Goal: Check status: Check status

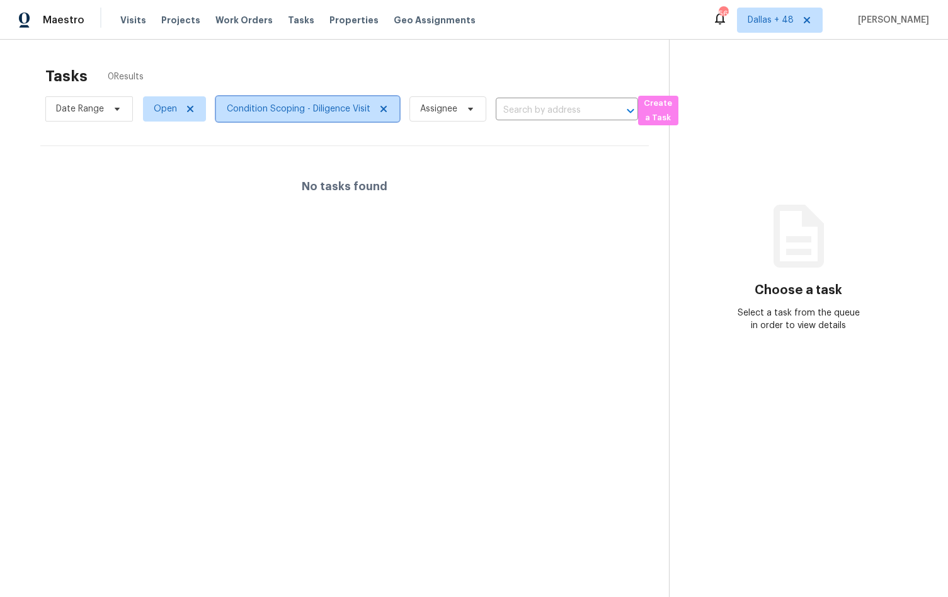
click at [283, 117] on span "Condition Scoping - Diligence Visit" at bounding box center [307, 108] width 183 height 25
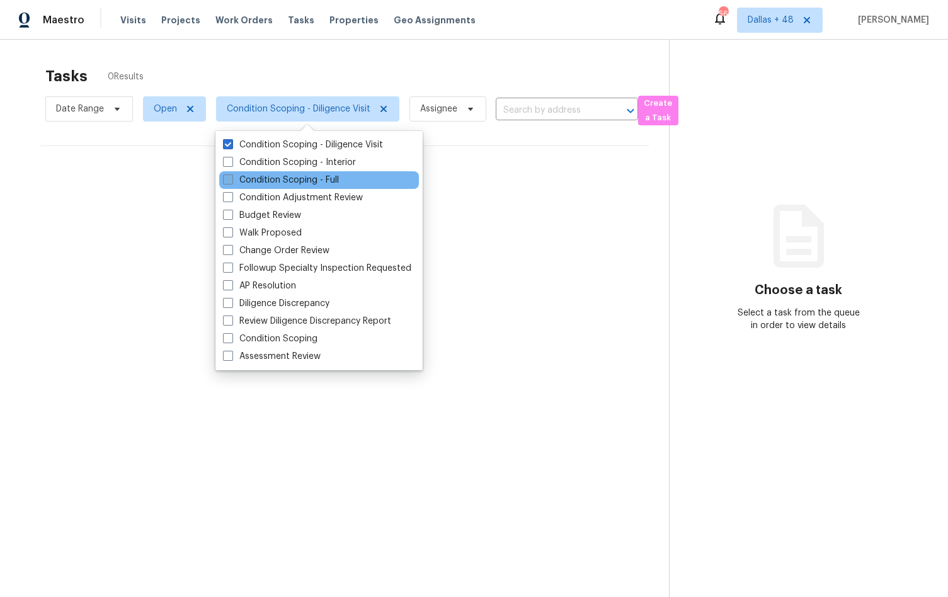
click at [295, 181] on label "Condition Scoping - Full" at bounding box center [281, 180] width 116 height 13
click at [231, 181] on input "Condition Scoping - Full" at bounding box center [227, 178] width 8 height 8
checkbox input "true"
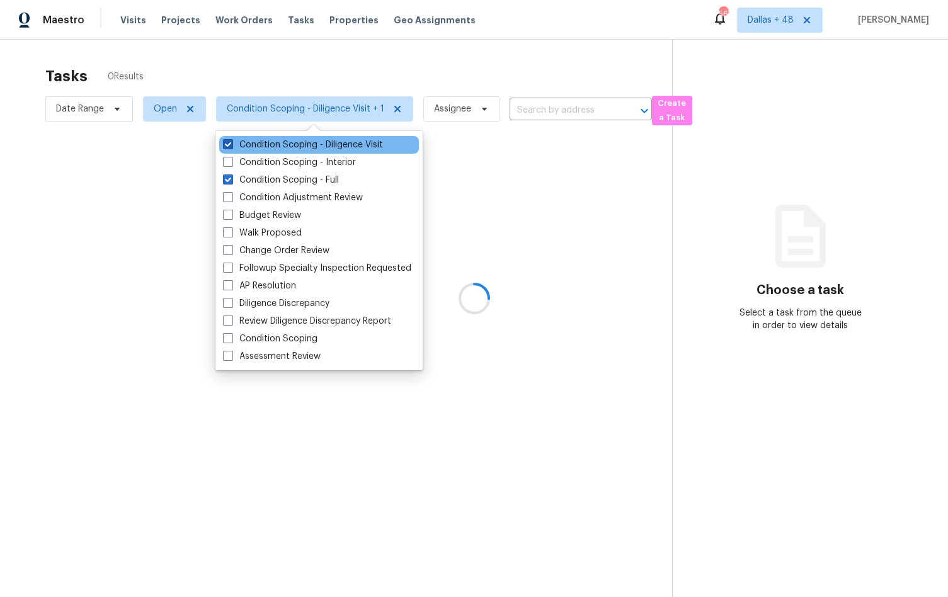
click at [283, 146] on label "Condition Scoping - Diligence Visit" at bounding box center [303, 145] width 160 height 13
click at [231, 146] on input "Condition Scoping - Diligence Visit" at bounding box center [227, 143] width 8 height 8
checkbox input "false"
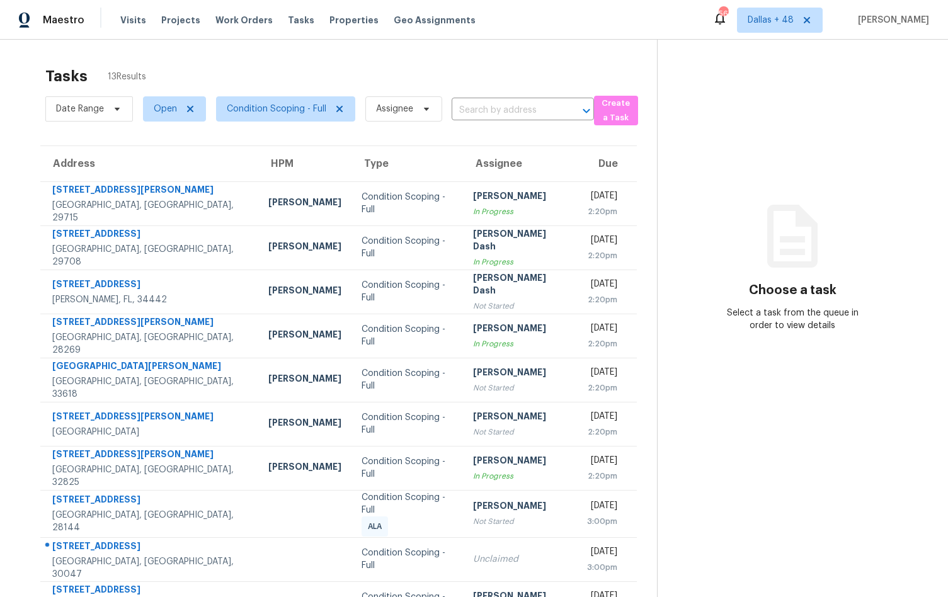
click at [402, 58] on div "Tasks 13 Results Date Range Open Condition Scoping - Full Assignee ​ Create a T…" at bounding box center [474, 350] width 948 height 620
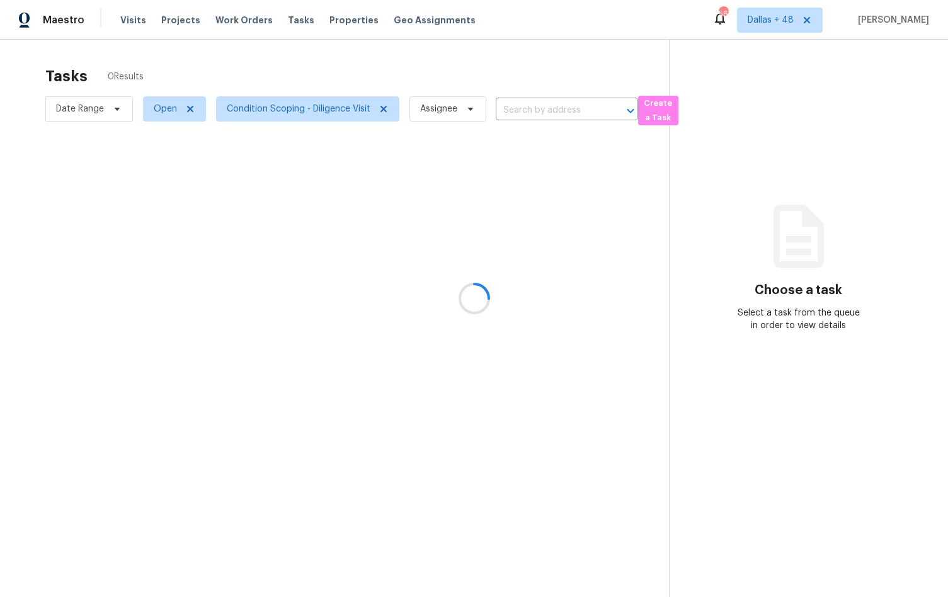
click at [298, 105] on div at bounding box center [474, 298] width 948 height 597
click at [154, 111] on span "Open" at bounding box center [165, 109] width 23 height 13
click at [183, 161] on label "Closed" at bounding box center [172, 162] width 45 height 13
click at [158, 161] on input "Closed" at bounding box center [154, 160] width 8 height 8
checkbox input "true"
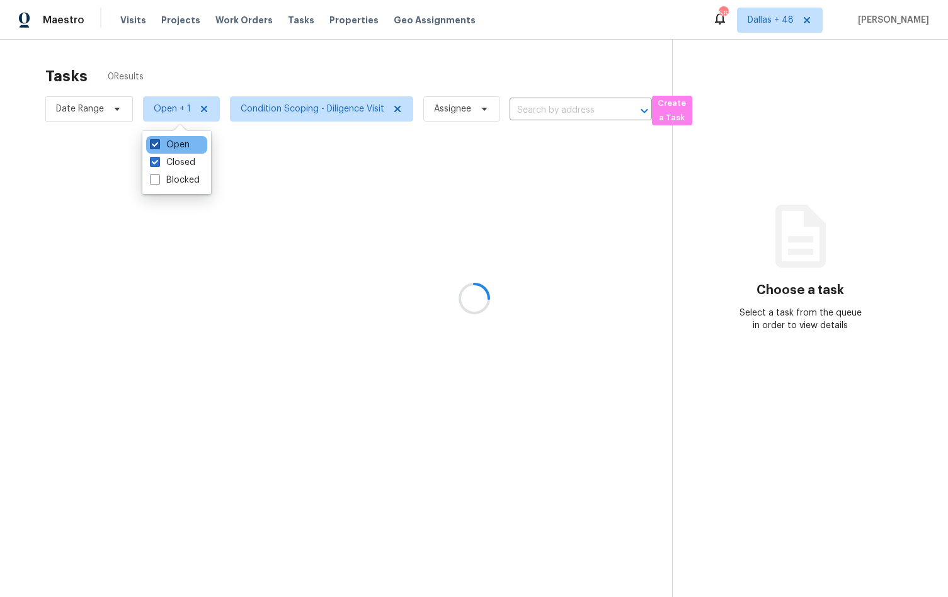
click at [174, 139] on label "Open" at bounding box center [170, 145] width 40 height 13
click at [158, 139] on input "Open" at bounding box center [154, 143] width 8 height 8
checkbox input "false"
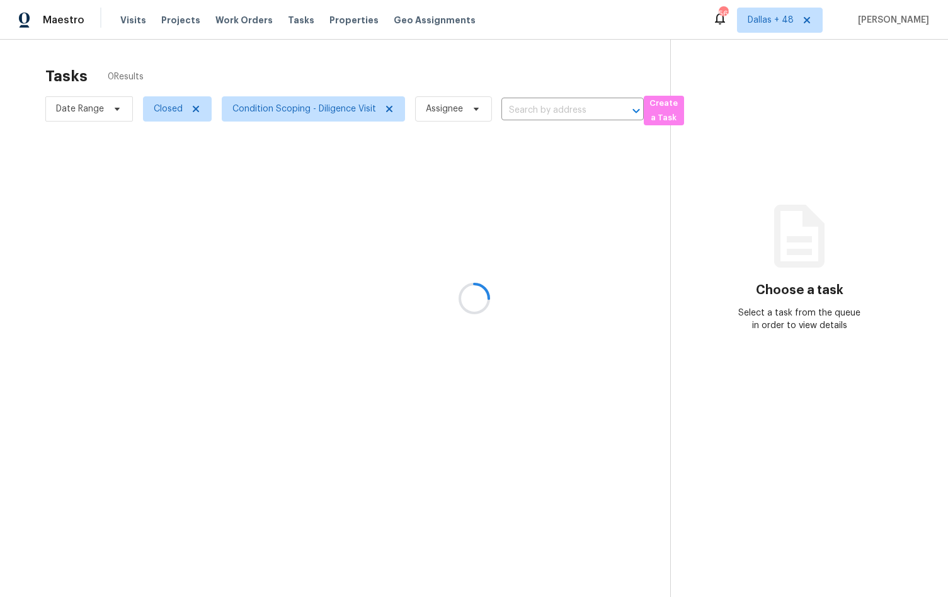
click at [309, 105] on div at bounding box center [474, 298] width 948 height 597
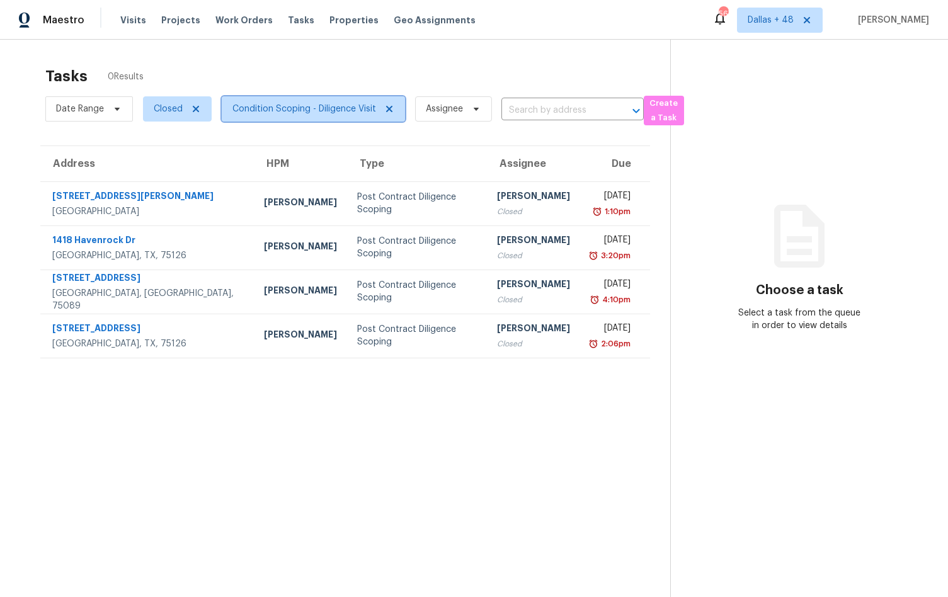
click at [317, 109] on span "Condition Scoping - Diligence Visit" at bounding box center [304, 109] width 144 height 13
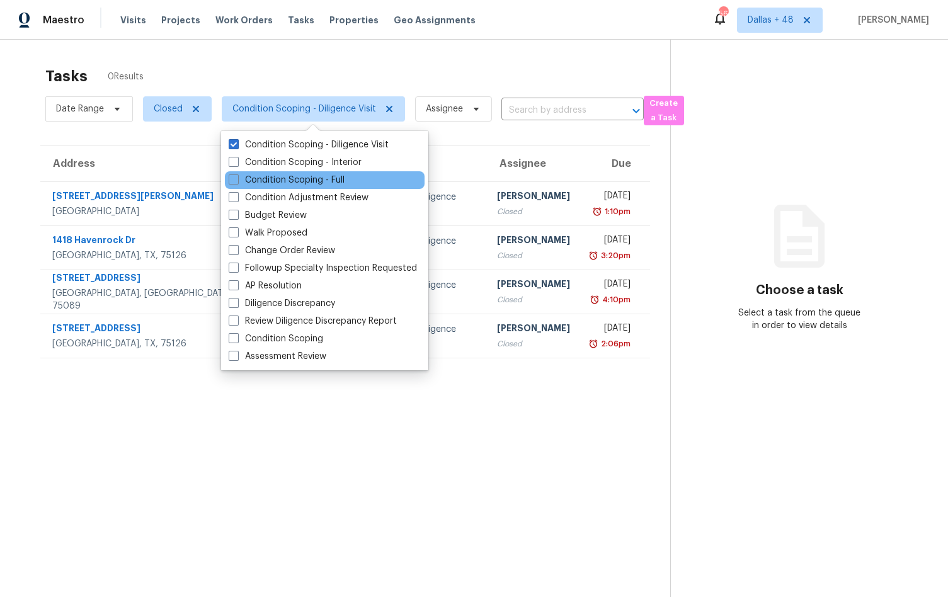
click at [294, 172] on div "Condition Scoping - Full" at bounding box center [325, 180] width 200 height 18
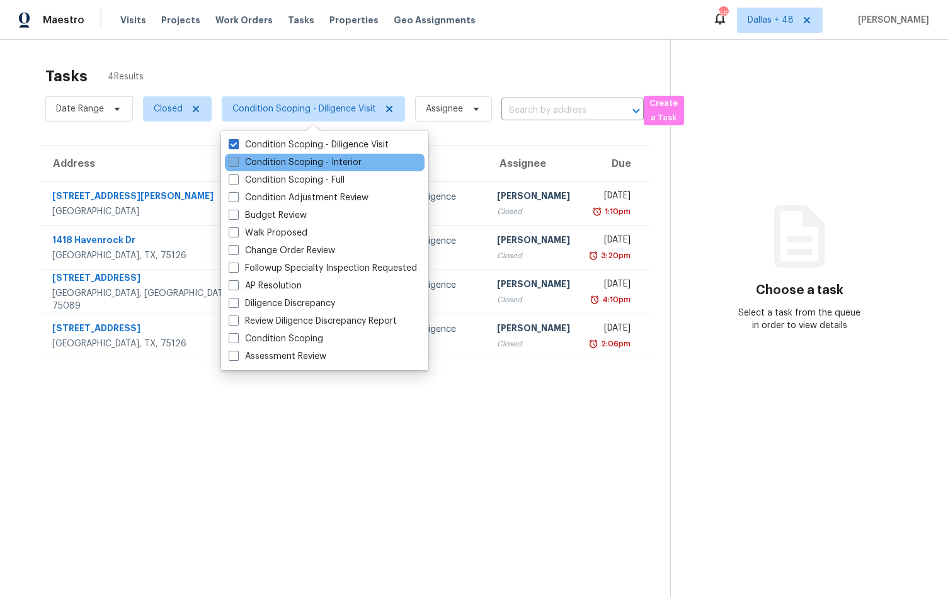
click at [294, 164] on label "Condition Scoping - Interior" at bounding box center [295, 162] width 133 height 13
click at [237, 164] on input "Condition Scoping - Interior" at bounding box center [233, 160] width 8 height 8
checkbox input "true"
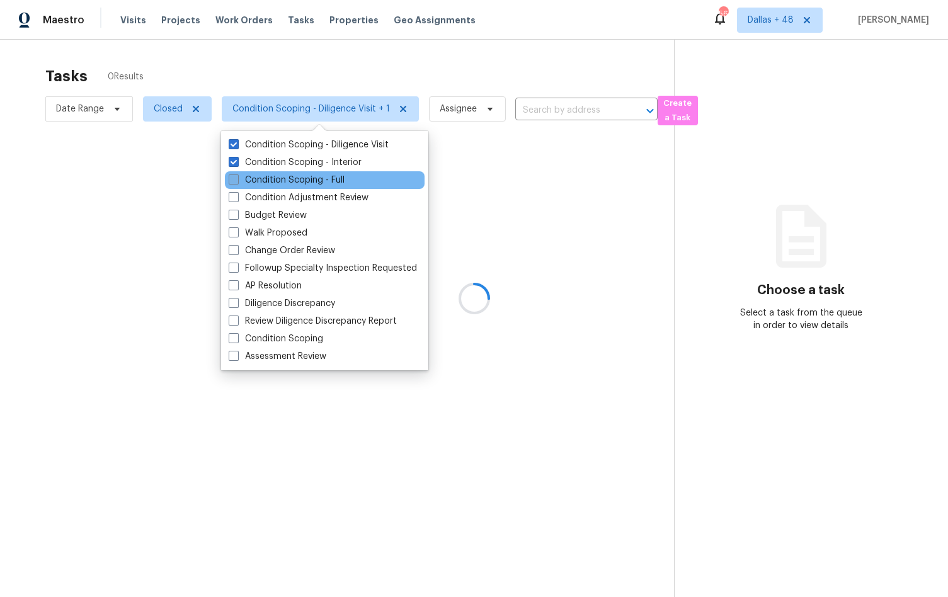
click at [293, 179] on label "Condition Scoping - Full" at bounding box center [287, 180] width 116 height 13
click at [237, 179] on input "Condition Scoping - Full" at bounding box center [233, 178] width 8 height 8
checkbox input "true"
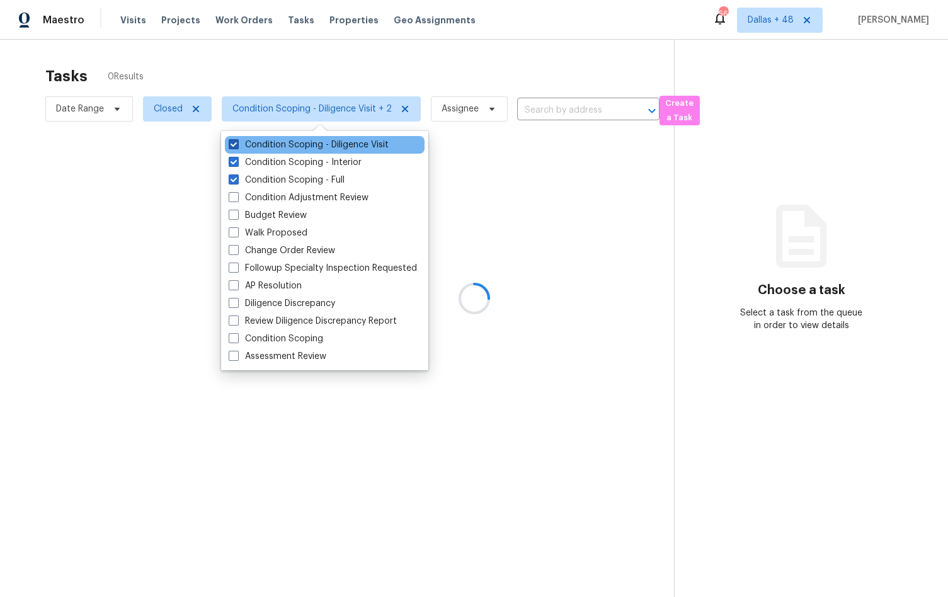
click at [261, 151] on label "Condition Scoping - Diligence Visit" at bounding box center [309, 145] width 160 height 13
click at [237, 147] on input "Condition Scoping - Diligence Visit" at bounding box center [233, 143] width 8 height 8
checkbox input "false"
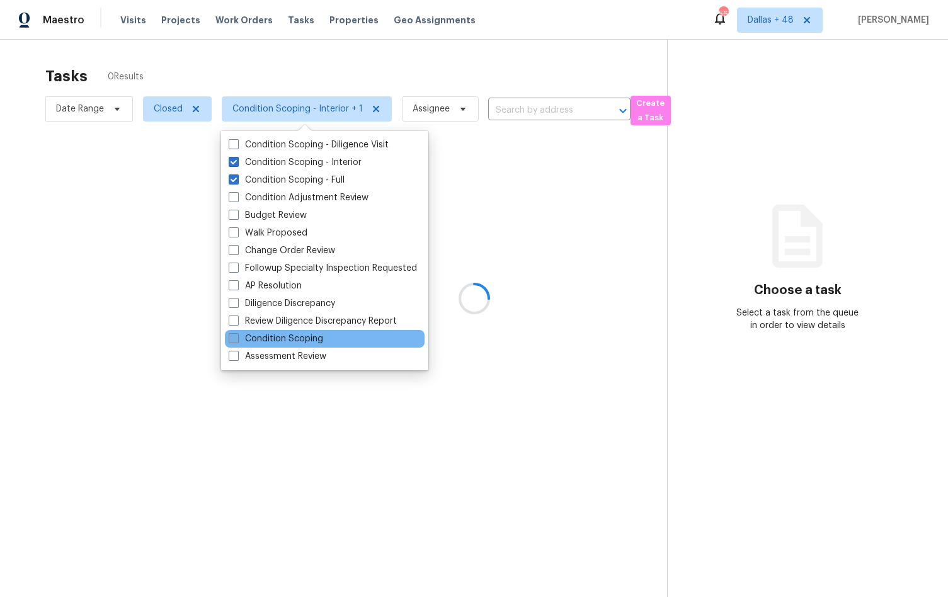
click at [283, 338] on label "Condition Scoping" at bounding box center [276, 338] width 94 height 13
click at [237, 338] on input "Condition Scoping" at bounding box center [233, 336] width 8 height 8
checkbox input "true"
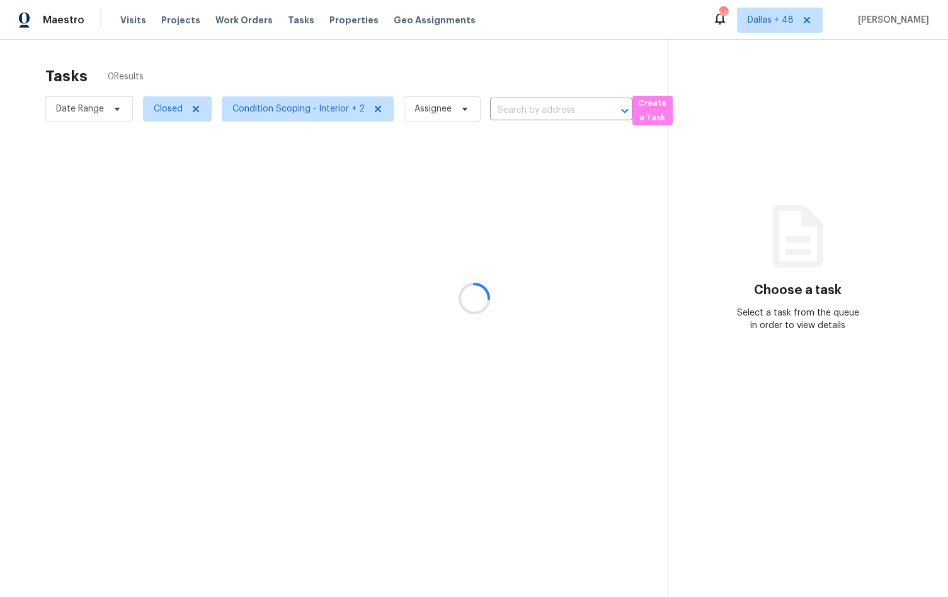
click at [345, 59] on div at bounding box center [474, 298] width 948 height 597
click at [95, 110] on div at bounding box center [474, 298] width 948 height 597
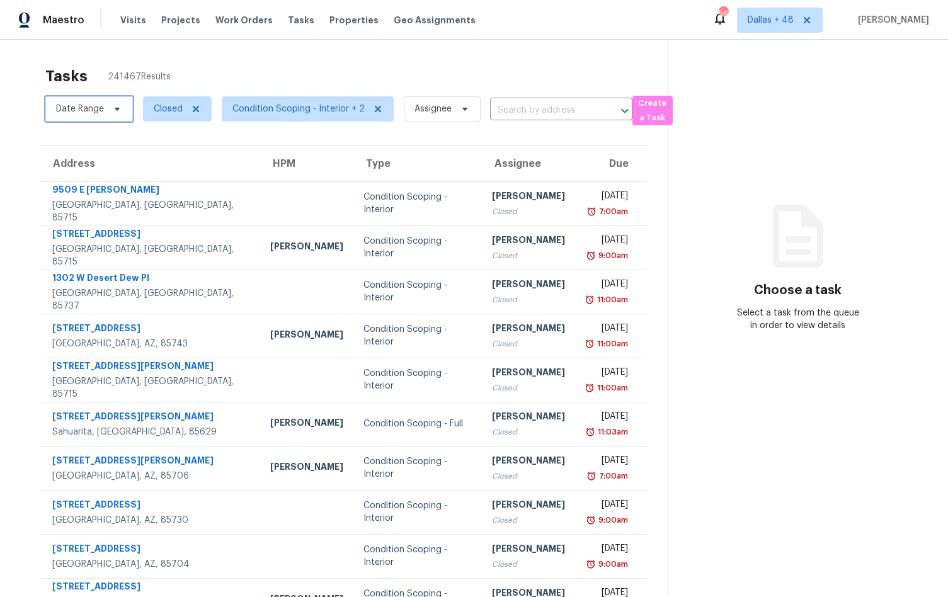
click at [103, 109] on span "Date Range" at bounding box center [89, 108] width 88 height 25
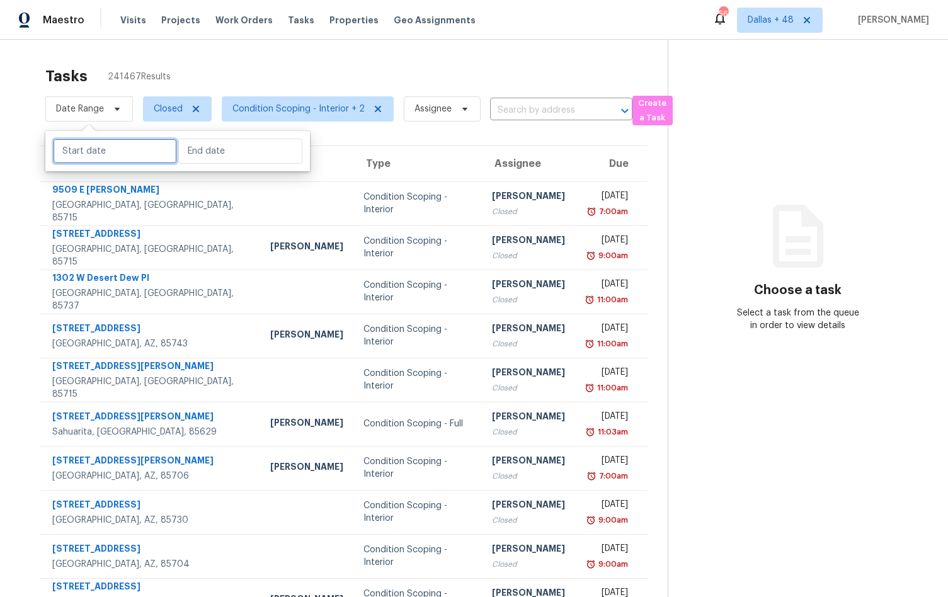
select select "9"
select select "2025"
select select "10"
select select "2025"
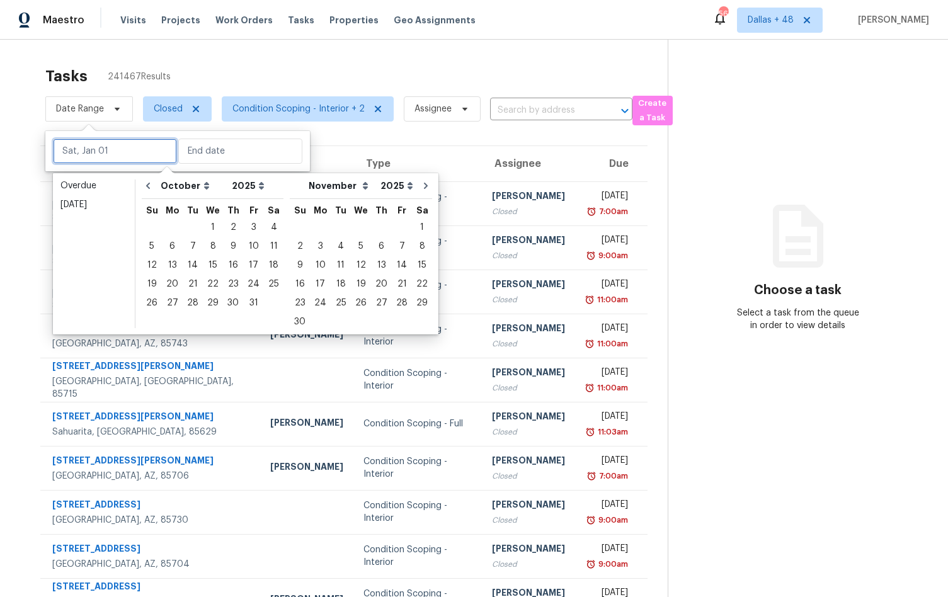
click at [99, 154] on input "text" at bounding box center [115, 151] width 124 height 25
click at [149, 181] on icon "Go to previous month" at bounding box center [148, 186] width 10 height 10
select select "8"
select select "9"
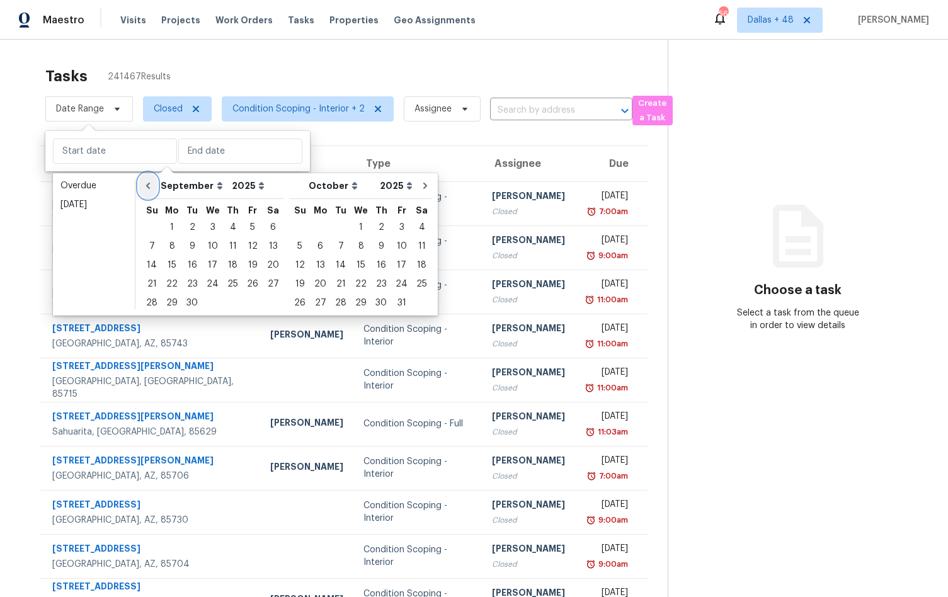
click at [149, 181] on icon "Go to previous month" at bounding box center [148, 186] width 10 height 10
select select "7"
select select "8"
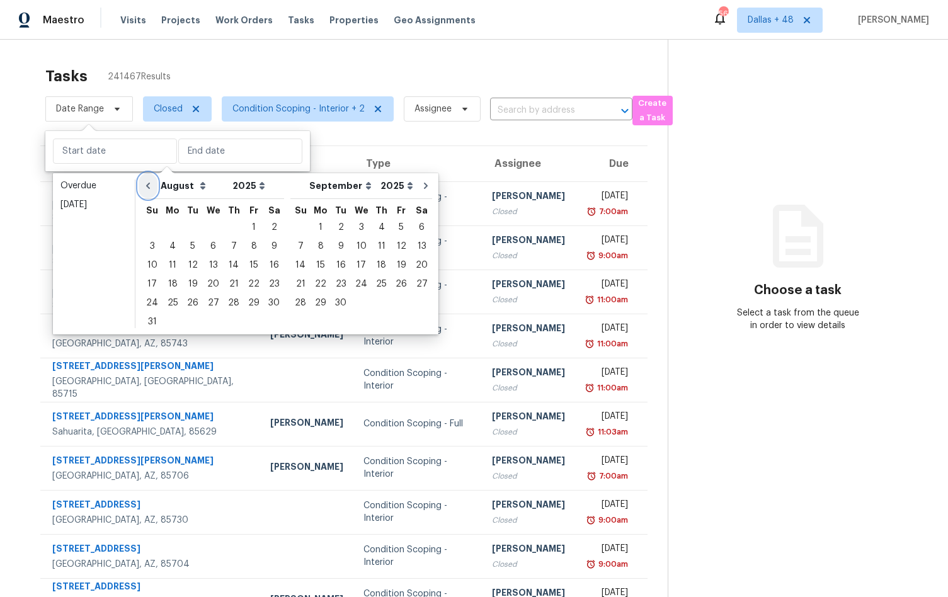
click at [149, 181] on icon "Go to previous month" at bounding box center [148, 186] width 10 height 10
select select "6"
select select "7"
click at [149, 181] on icon "Go to previous month" at bounding box center [148, 186] width 10 height 10
select select "5"
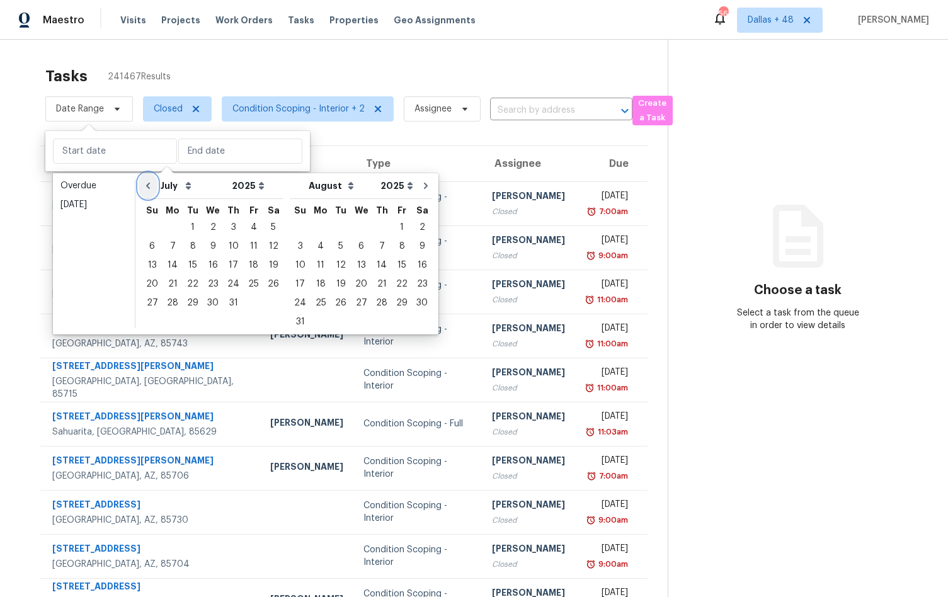
select select "6"
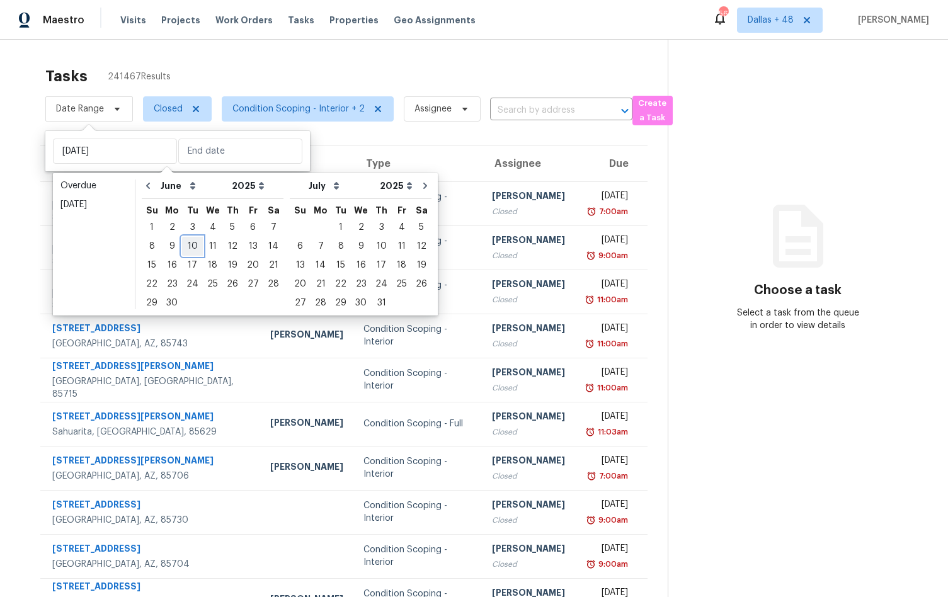
click at [193, 245] on div "10" at bounding box center [192, 246] width 21 height 18
type input "Tue, Jun 10"
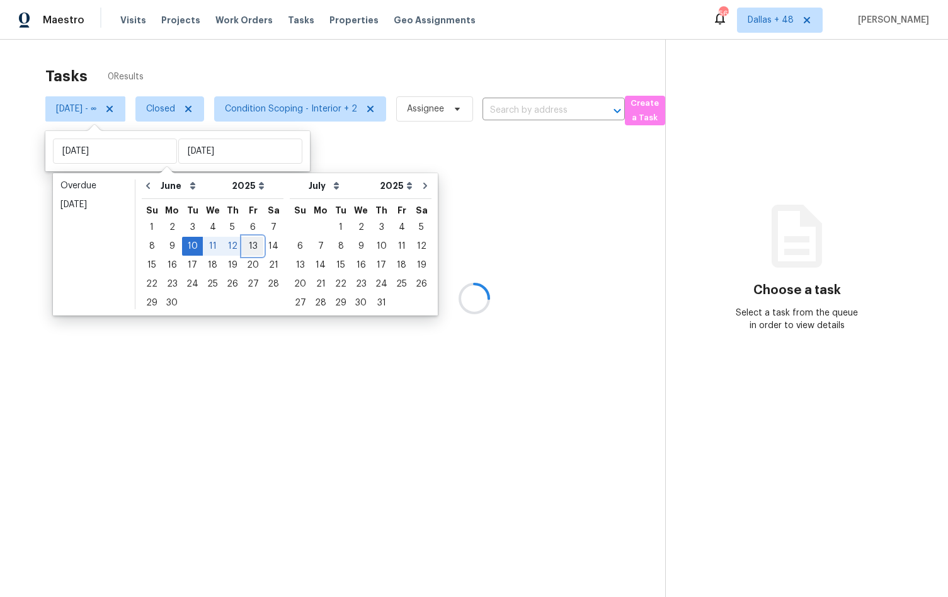
click at [254, 247] on div "13" at bounding box center [252, 246] width 21 height 18
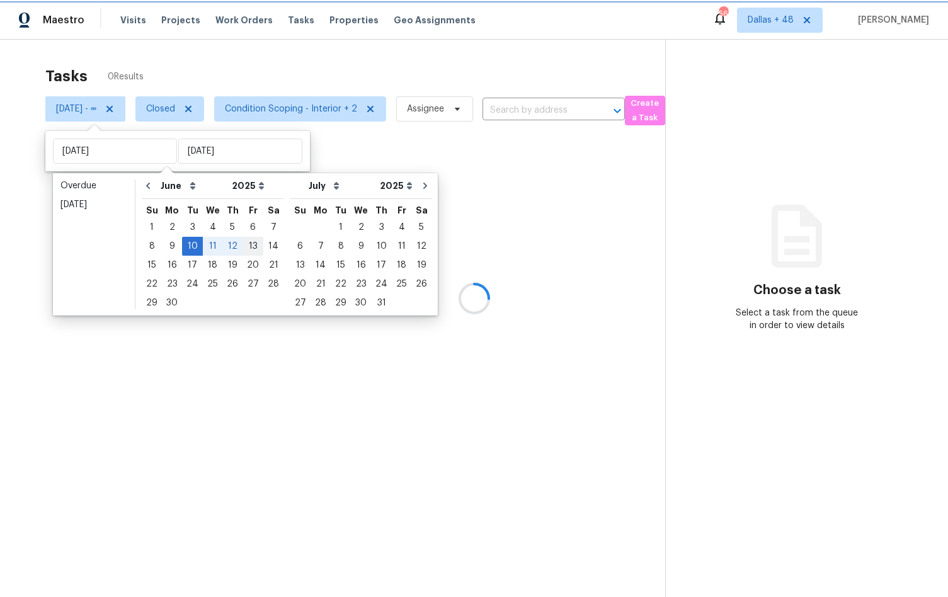
type input "Fri, Jun 13"
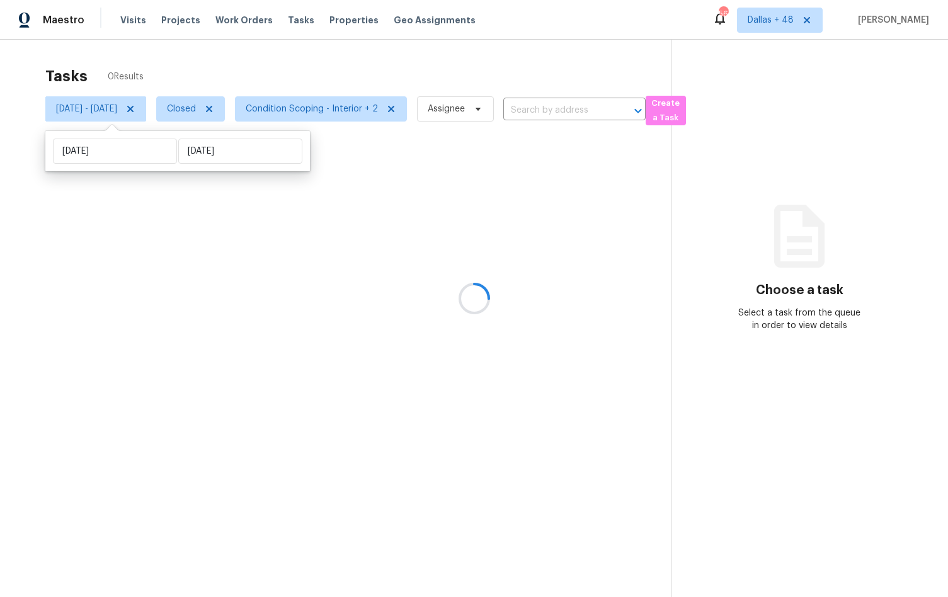
click at [394, 147] on div at bounding box center [474, 298] width 948 height 597
click at [562, 109] on div at bounding box center [474, 298] width 948 height 597
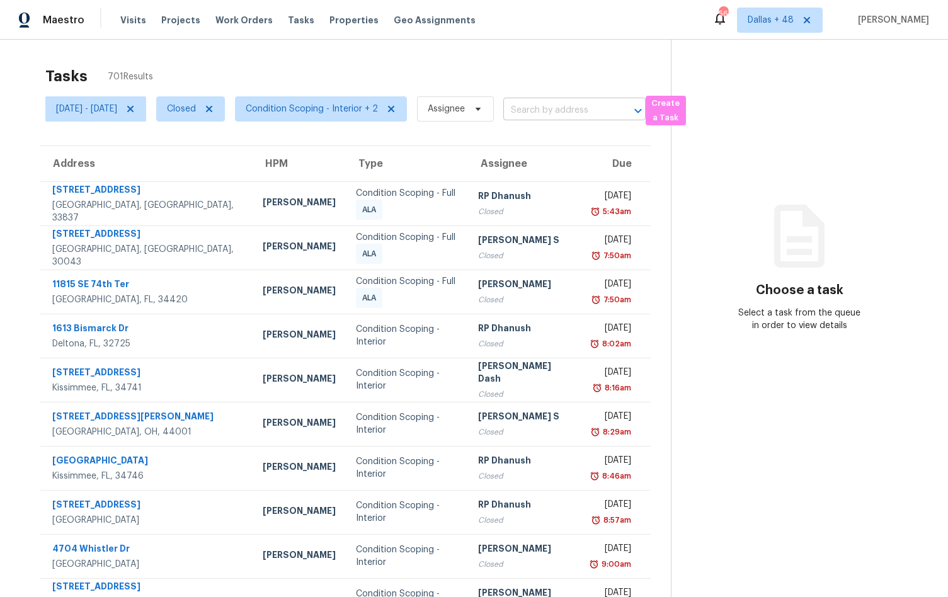
click at [564, 114] on input "text" at bounding box center [556, 111] width 107 height 20
type input "sunnyvale, ca"
click at [793, 16] on span "Dallas + 48" at bounding box center [770, 20] width 46 height 13
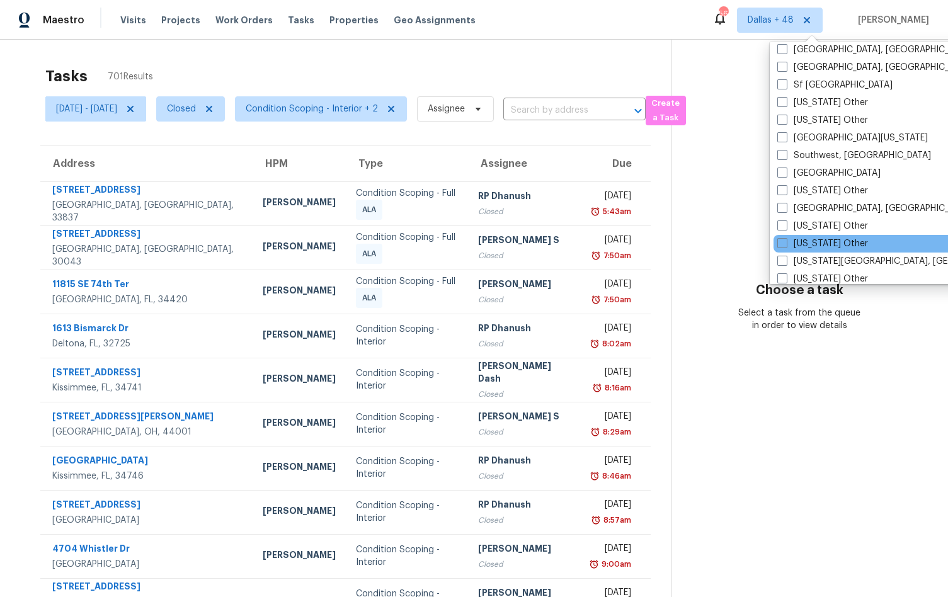
scroll to position [1767, 0]
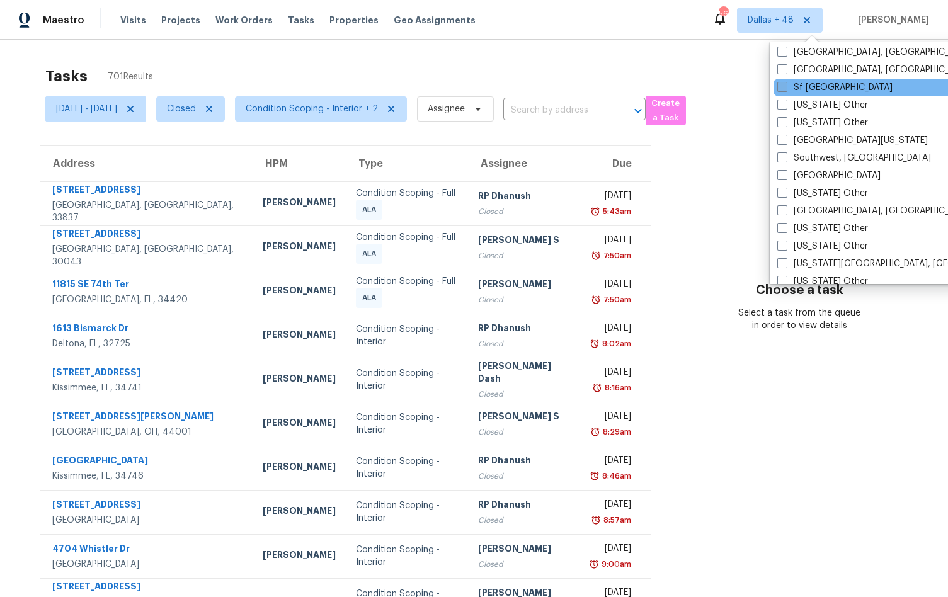
click at [785, 87] on span at bounding box center [782, 87] width 10 height 10
click at [785, 87] on input "Sf Bay Area" at bounding box center [781, 85] width 8 height 8
checkbox input "true"
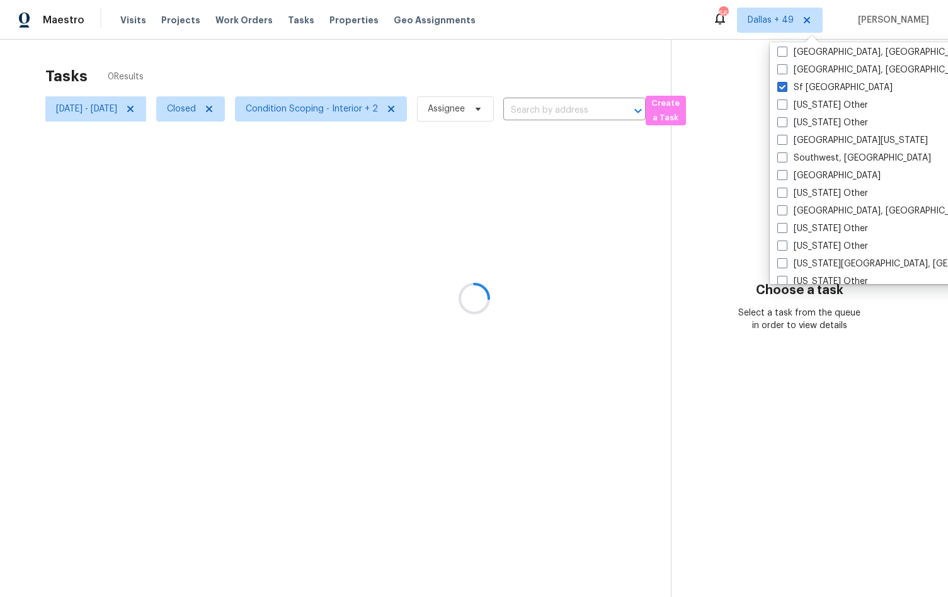
click at [580, 114] on div at bounding box center [474, 298] width 948 height 597
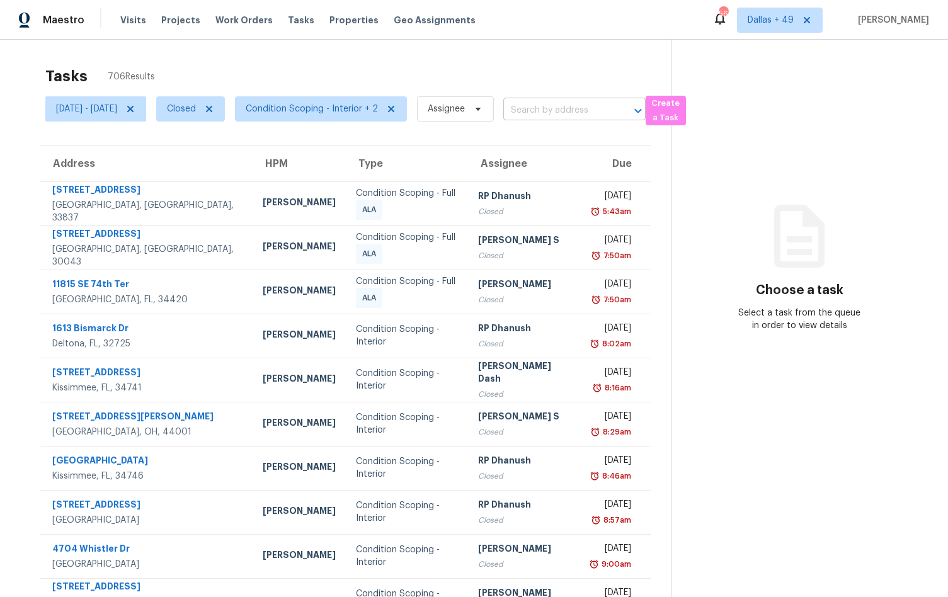
click at [576, 115] on input "text" at bounding box center [556, 111] width 107 height 20
type input "sunnyvale, ca"
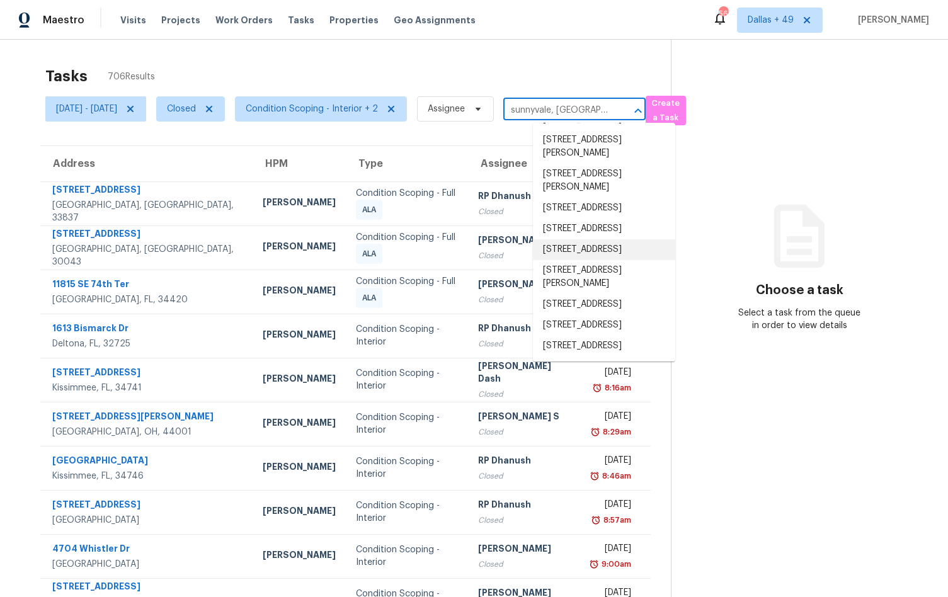
scroll to position [315, 0]
click at [581, 348] on li "991 Asilomar Ter Apt 1, Sunnyvale, CA 94086" at bounding box center [604, 346] width 142 height 21
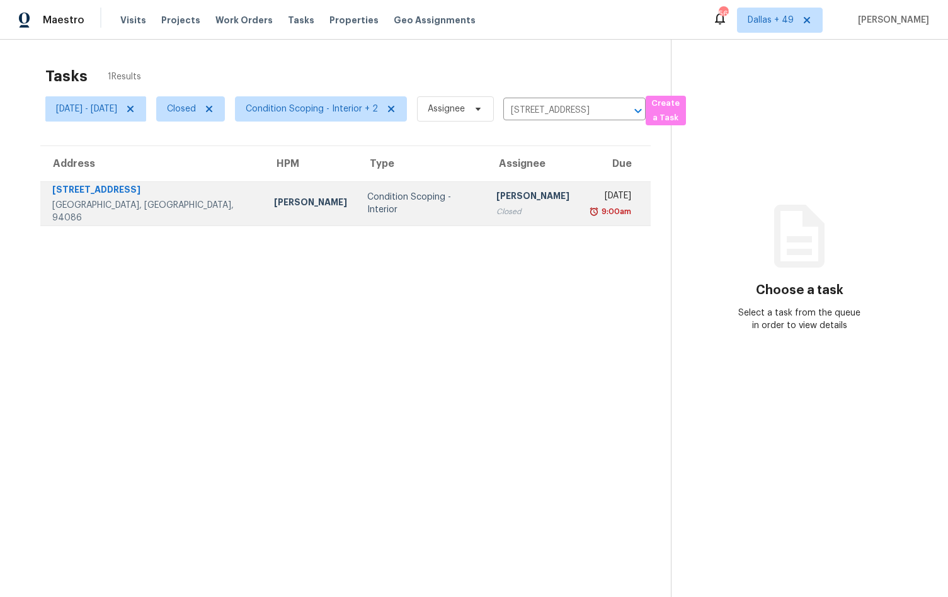
click at [357, 222] on td "Condition Scoping - Interior" at bounding box center [421, 203] width 129 height 44
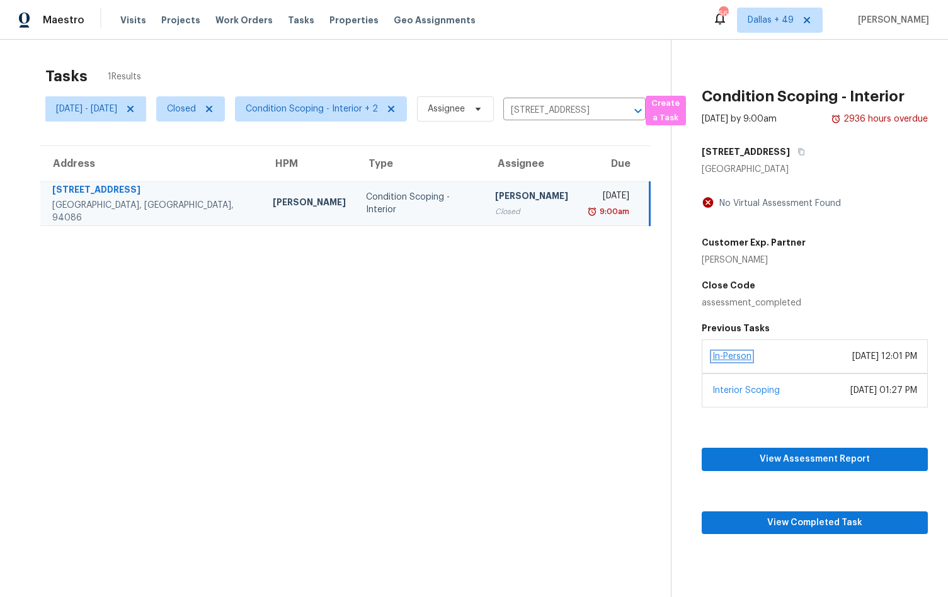
click at [734, 353] on link "In-Person" at bounding box center [731, 356] width 39 height 9
click at [742, 387] on link "Interior Scoping" at bounding box center [745, 390] width 67 height 9
click at [768, 457] on span "View Assessment Report" at bounding box center [815, 460] width 206 height 16
click at [746, 353] on link "In-Person" at bounding box center [731, 356] width 39 height 9
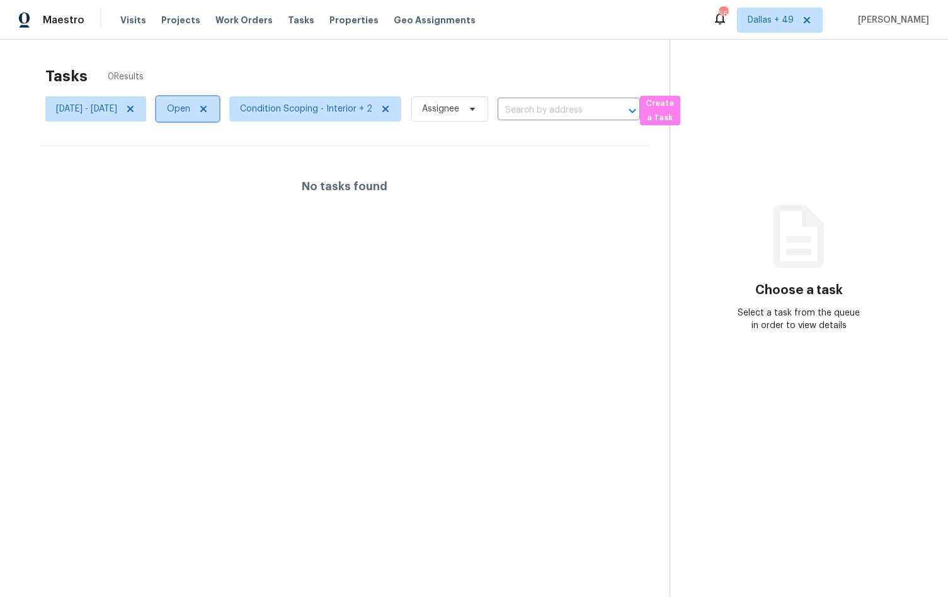
click at [190, 111] on span "Open" at bounding box center [178, 109] width 23 height 13
click at [200, 164] on span at bounding box center [201, 162] width 10 height 10
click at [200, 164] on input "Closed" at bounding box center [200, 160] width 8 height 8
checkbox input "true"
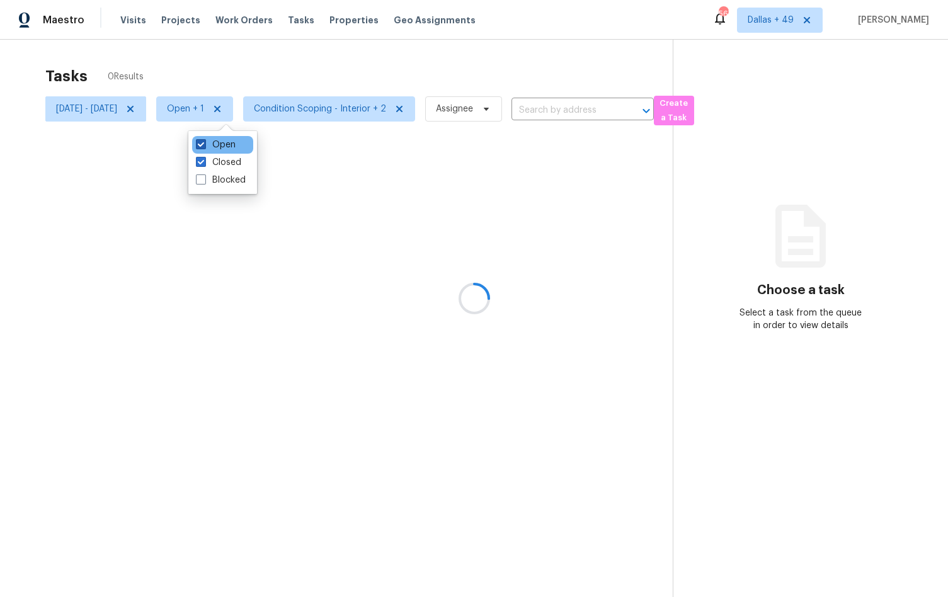
click at [198, 149] on span at bounding box center [201, 144] width 10 height 10
click at [198, 147] on input "Open" at bounding box center [200, 143] width 8 height 8
checkbox input "false"
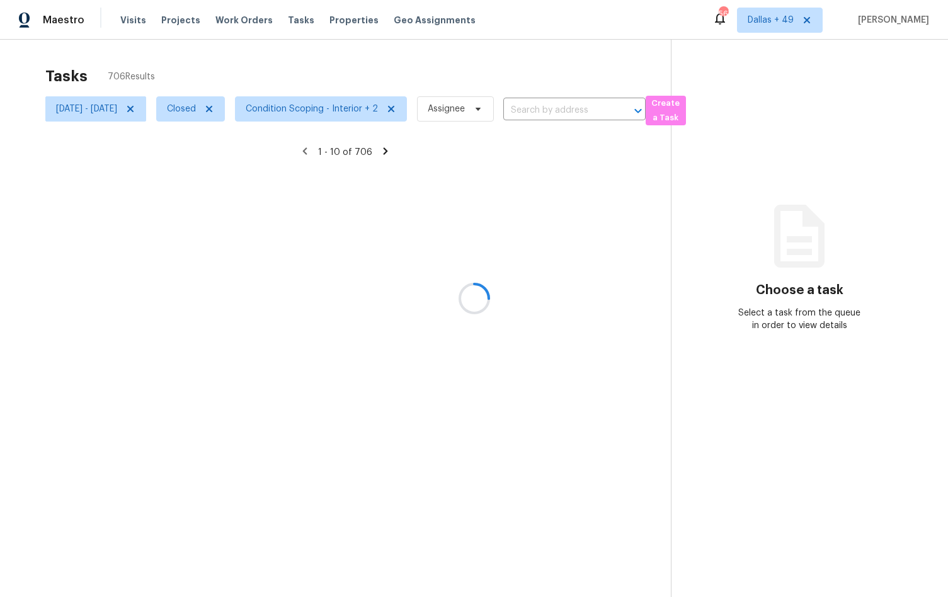
click at [226, 67] on div at bounding box center [474, 298] width 948 height 597
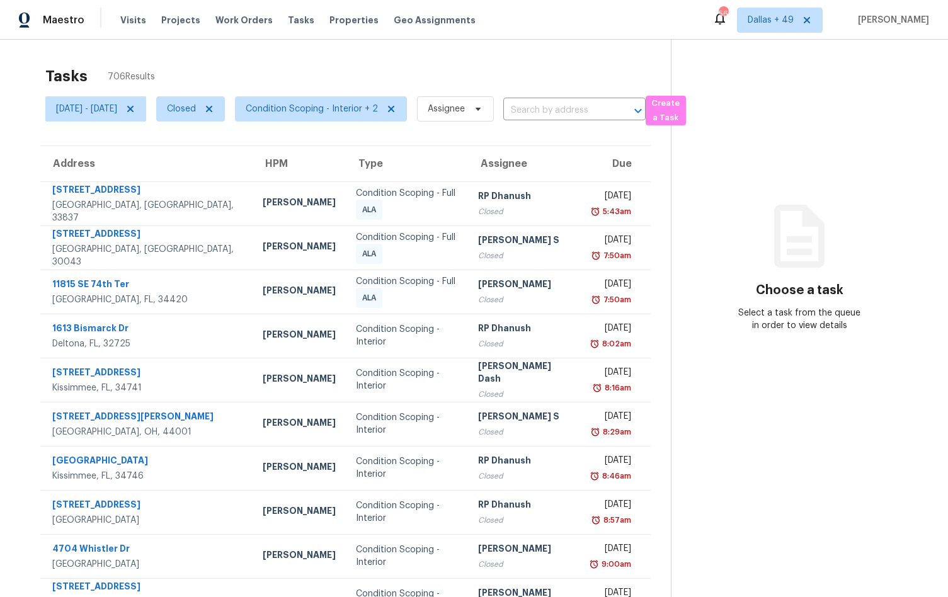
click at [547, 127] on section "Tasks 706 Results Tue, Jun 10 - Fri, Jun 13 Closed Condition Scoping - Interior…" at bounding box center [345, 358] width 651 height 596
click at [559, 115] on input "text" at bounding box center [556, 111] width 107 height 20
paste input "[STREET_ADDRESS]"
type input "[STREET_ADDRESS]"
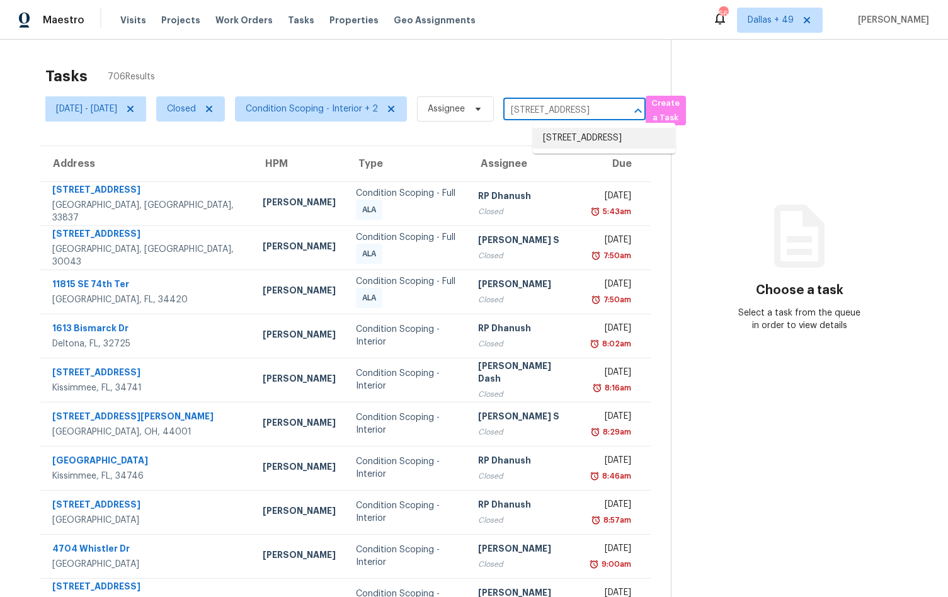
click at [603, 149] on li "[STREET_ADDRESS]" at bounding box center [604, 138] width 142 height 21
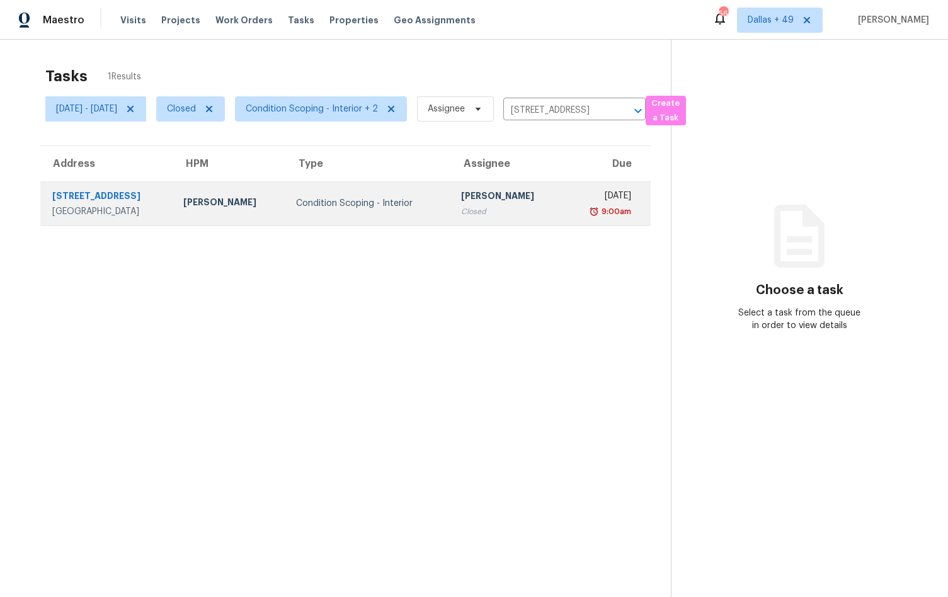
click at [389, 191] on td "Condition Scoping - Interior" at bounding box center [368, 203] width 165 height 44
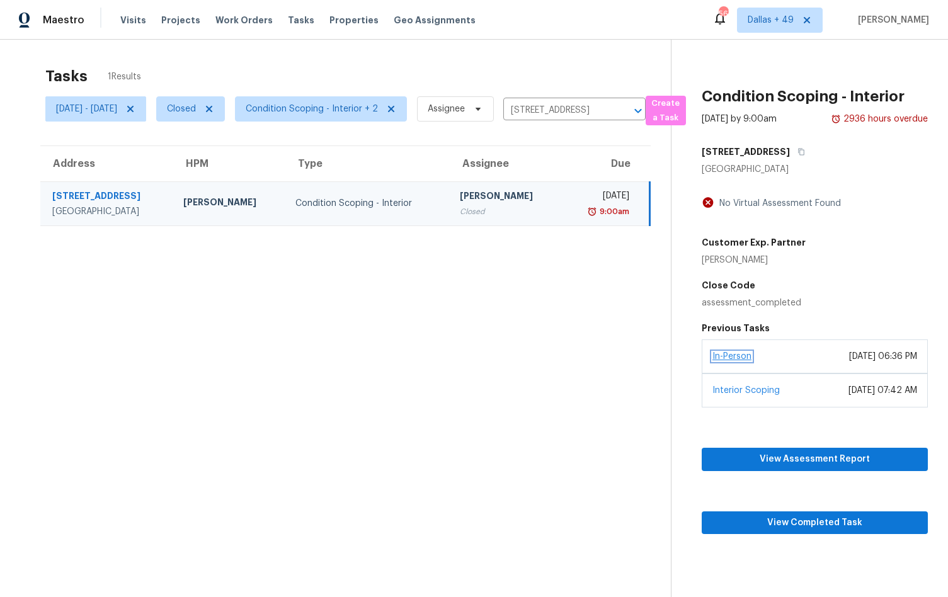
click at [741, 359] on link "In-Person" at bounding box center [731, 356] width 39 height 9
click at [739, 359] on link "In-Person" at bounding box center [731, 356] width 39 height 9
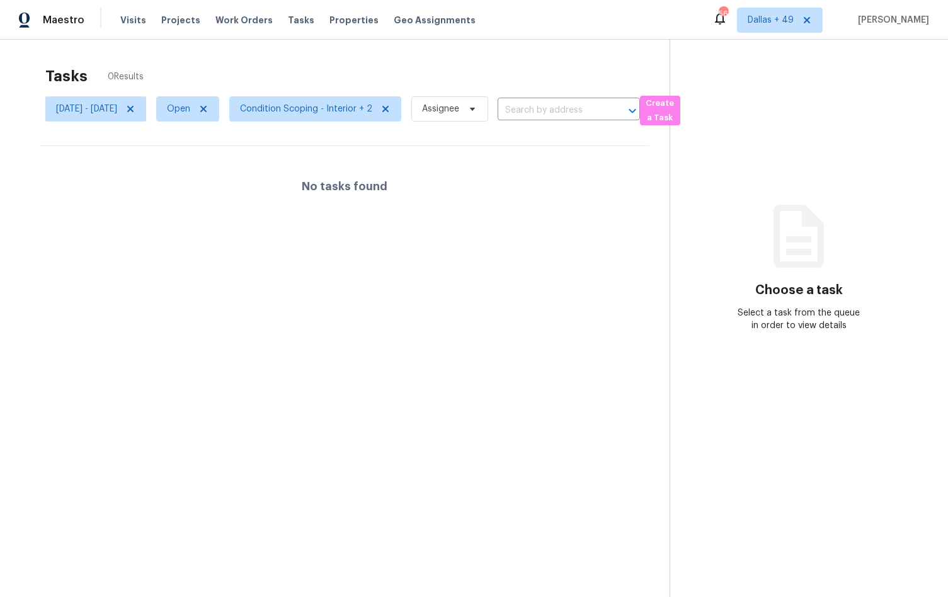
click at [576, 106] on input "text" at bounding box center [550, 111] width 107 height 20
click at [207, 98] on span "Open" at bounding box center [187, 108] width 63 height 25
click at [203, 161] on span at bounding box center [201, 162] width 10 height 10
click at [203, 161] on input "Closed" at bounding box center [200, 160] width 8 height 8
checkbox input "true"
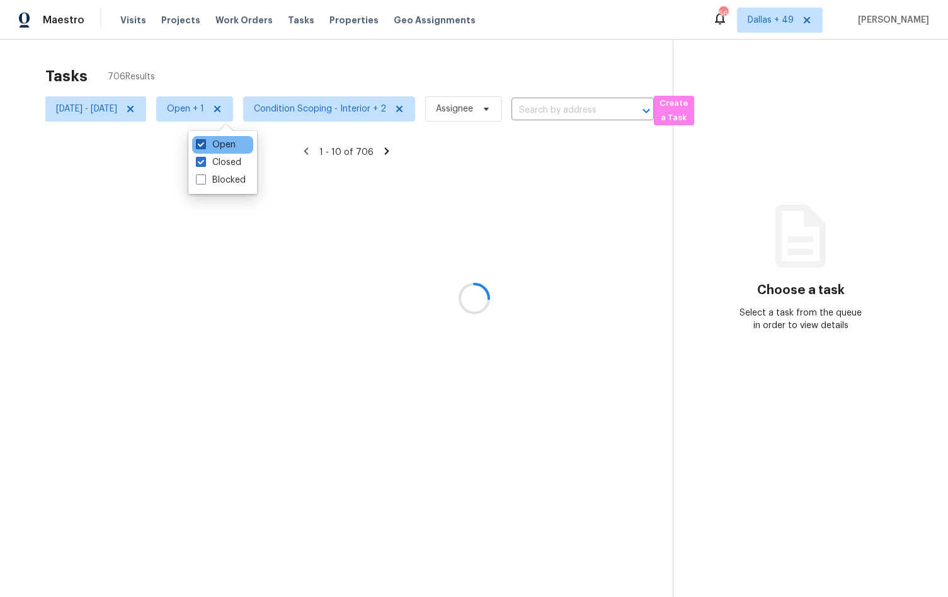
click at [203, 144] on span at bounding box center [201, 144] width 10 height 10
click at [203, 144] on input "Open" at bounding box center [200, 143] width 8 height 8
checkbox input "false"
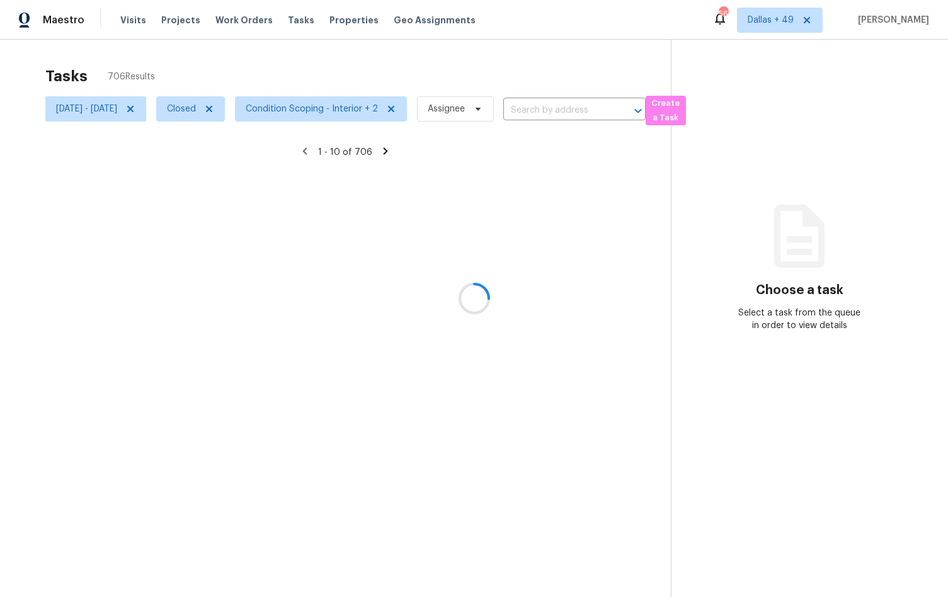
click at [360, 60] on div at bounding box center [474, 298] width 948 height 597
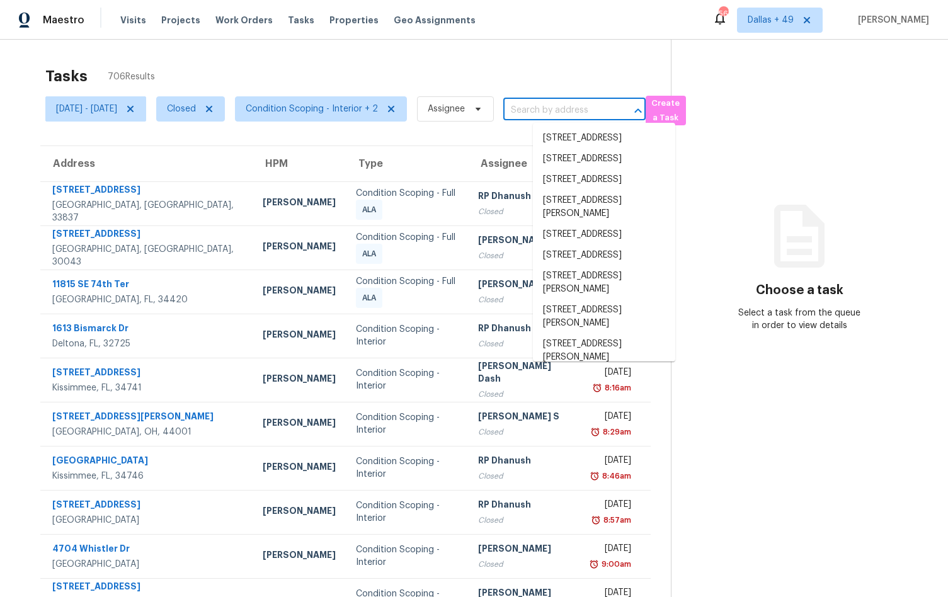
click at [556, 111] on input "text" at bounding box center [556, 111] width 107 height 20
paste input "[STREET_ADDRESS]"
type input "[STREET_ADDRESS]"
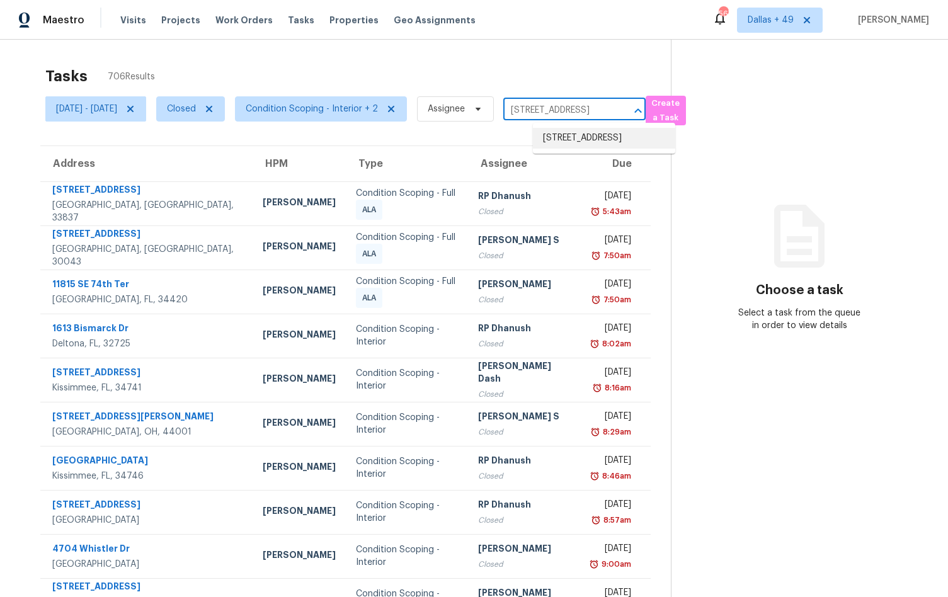
click at [560, 138] on li "[STREET_ADDRESS]" at bounding box center [604, 138] width 142 height 21
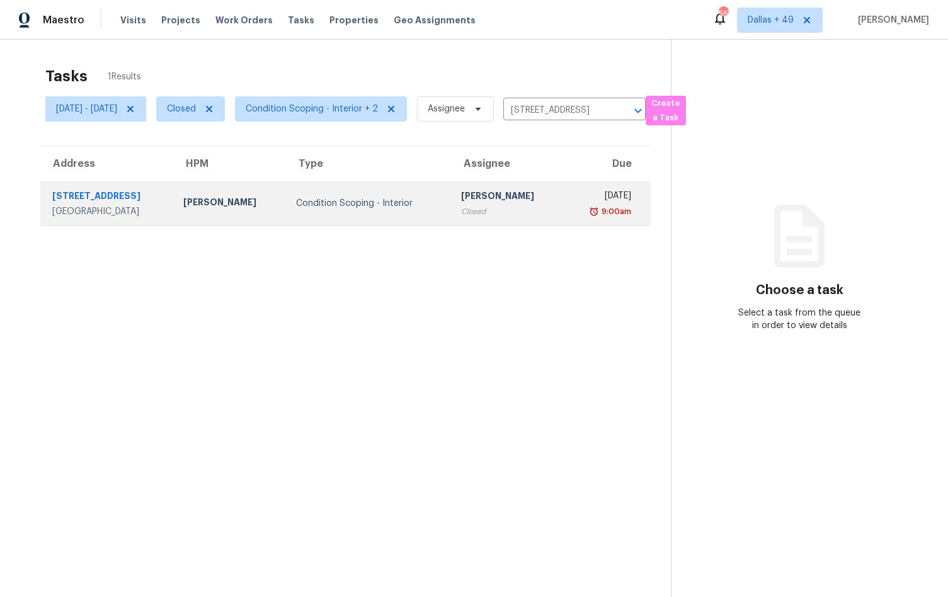
click at [348, 203] on div "Condition Scoping - Interior" at bounding box center [368, 203] width 145 height 13
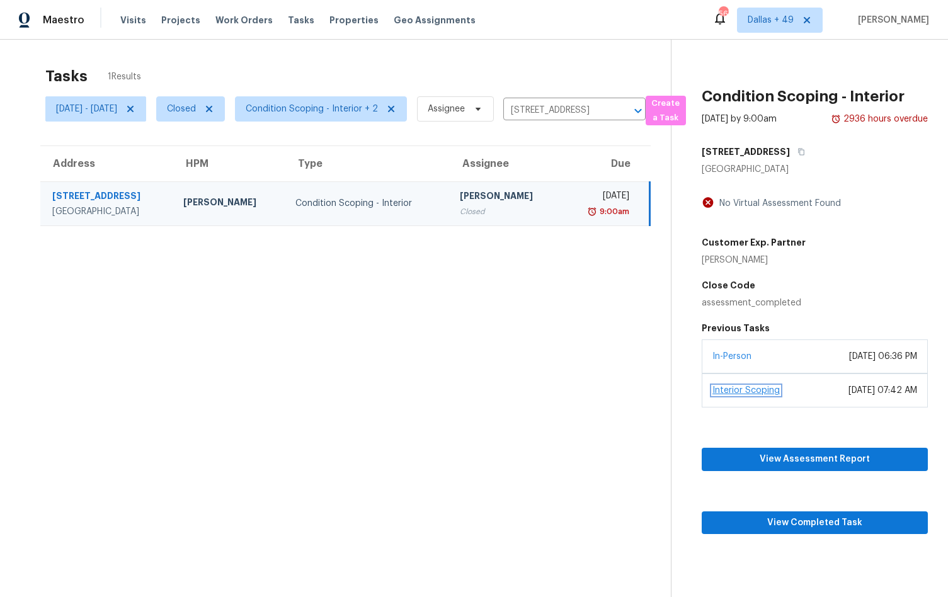
click at [757, 392] on link "Interior Scoping" at bounding box center [745, 390] width 67 height 9
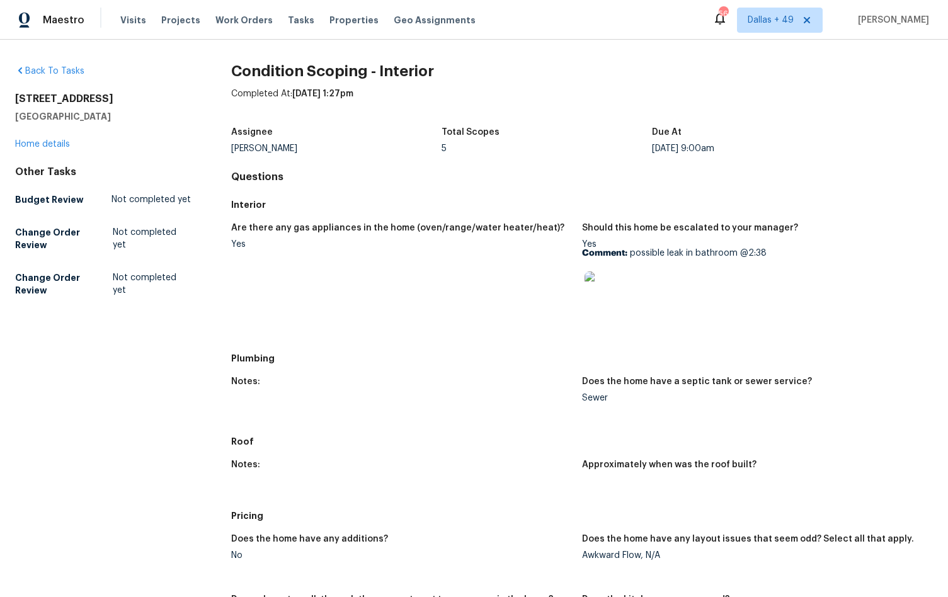
click at [599, 291] on img at bounding box center [604, 291] width 40 height 40
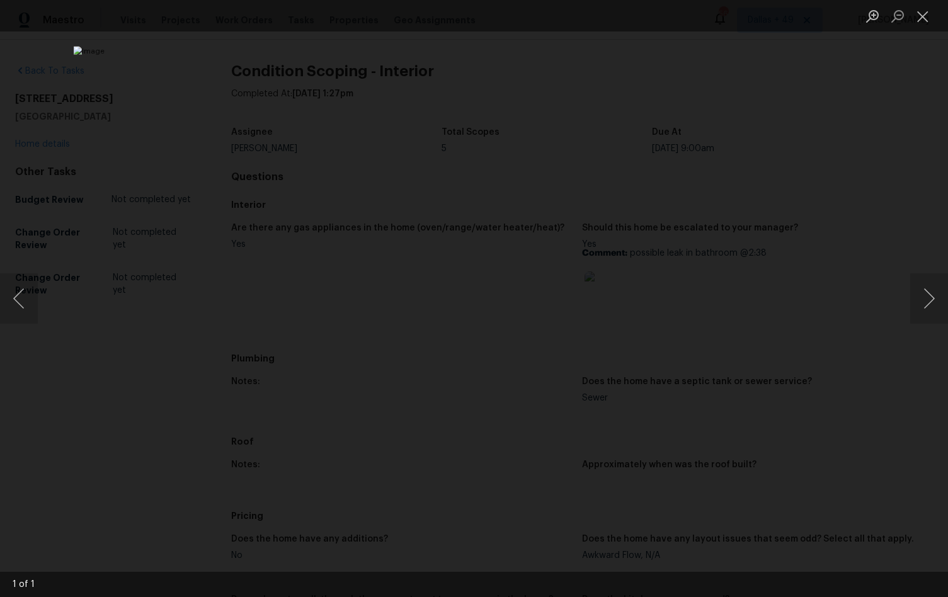
click at [149, 343] on div "Lightbox" at bounding box center [474, 298] width 948 height 597
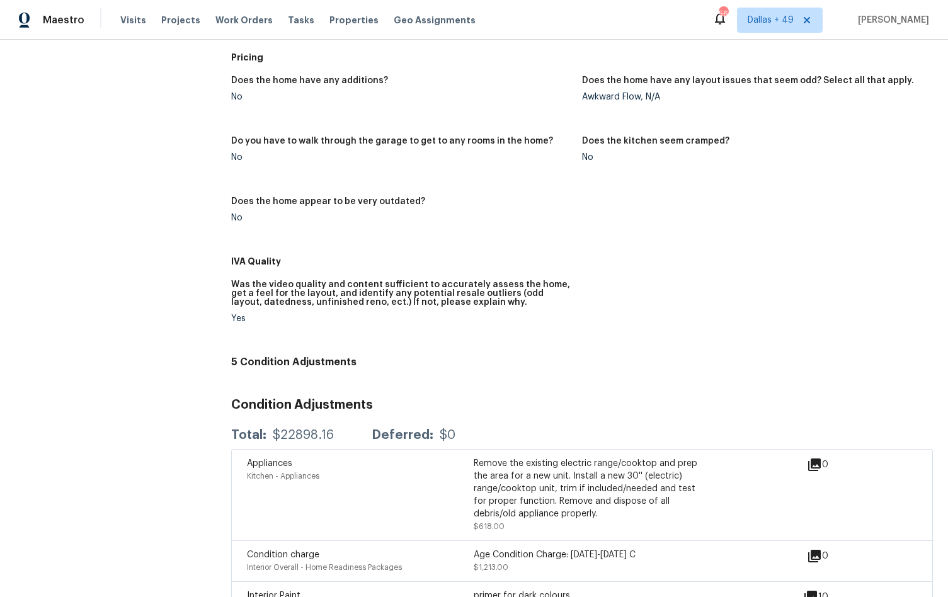
scroll to position [593, 0]
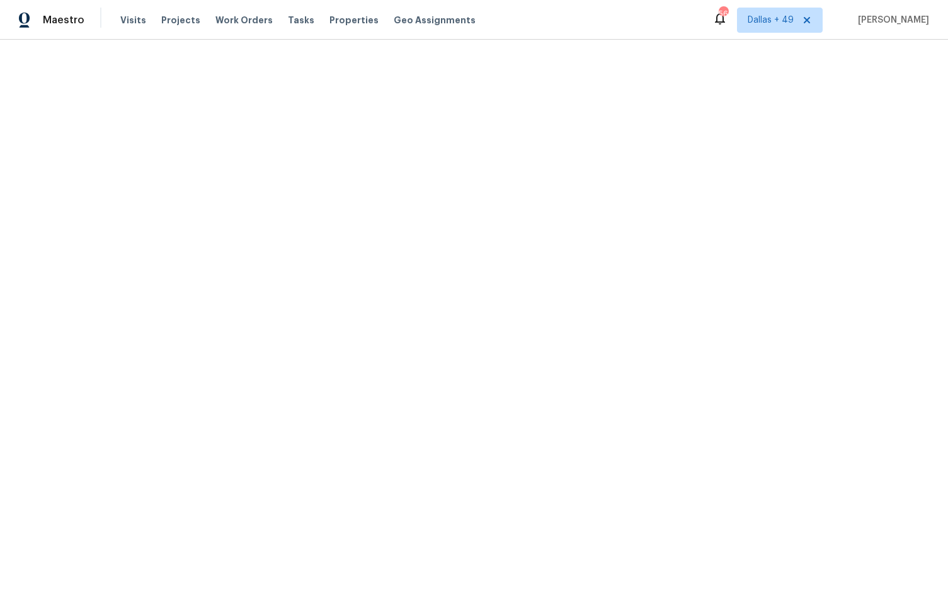
click at [384, 40] on html "Maestro Visits Projects Work Orders Tasks Properties Geo Assignments 568 Dallas…" at bounding box center [474, 20] width 948 height 40
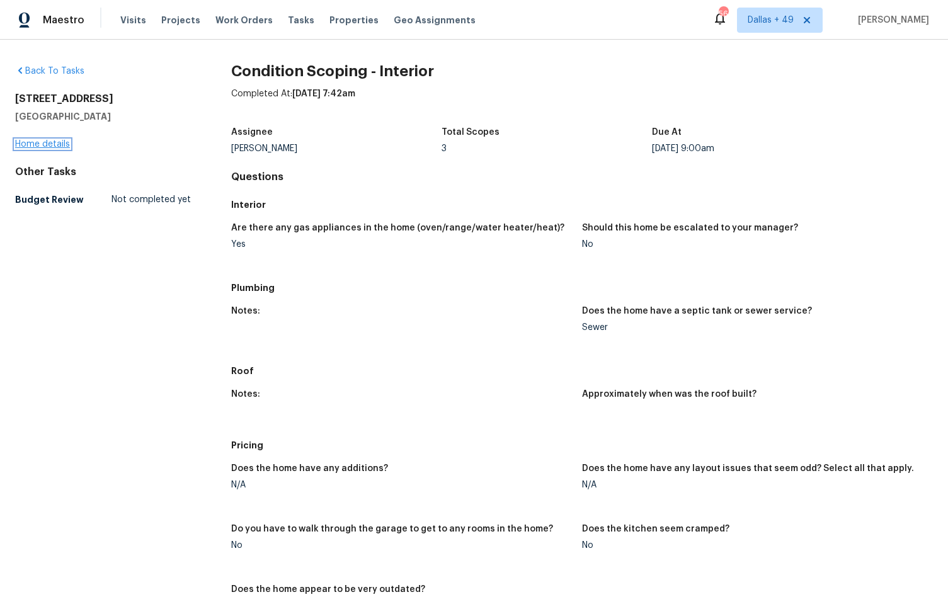
click at [60, 141] on link "Home details" at bounding box center [42, 144] width 55 height 9
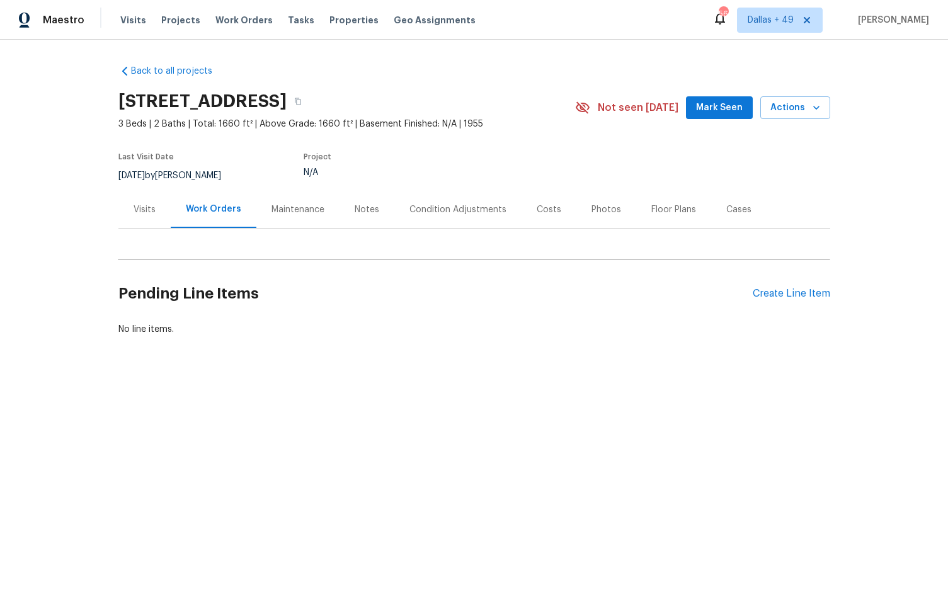
click at [144, 210] on div "Visits" at bounding box center [145, 209] width 22 height 13
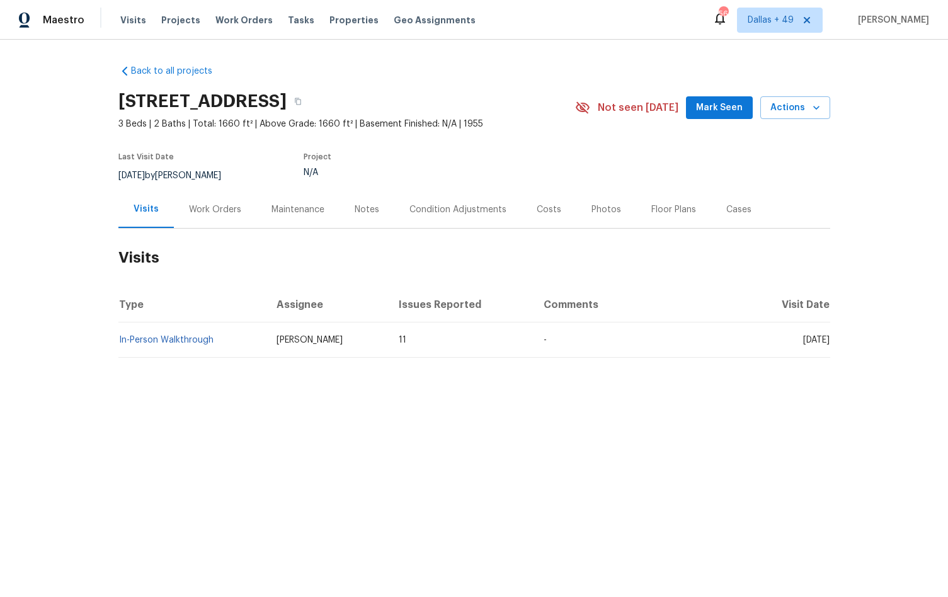
click at [158, 334] on td "In-Person Walkthrough" at bounding box center [192, 339] width 149 height 35
click at [155, 343] on link "In-Person Walkthrough" at bounding box center [166, 340] width 94 height 9
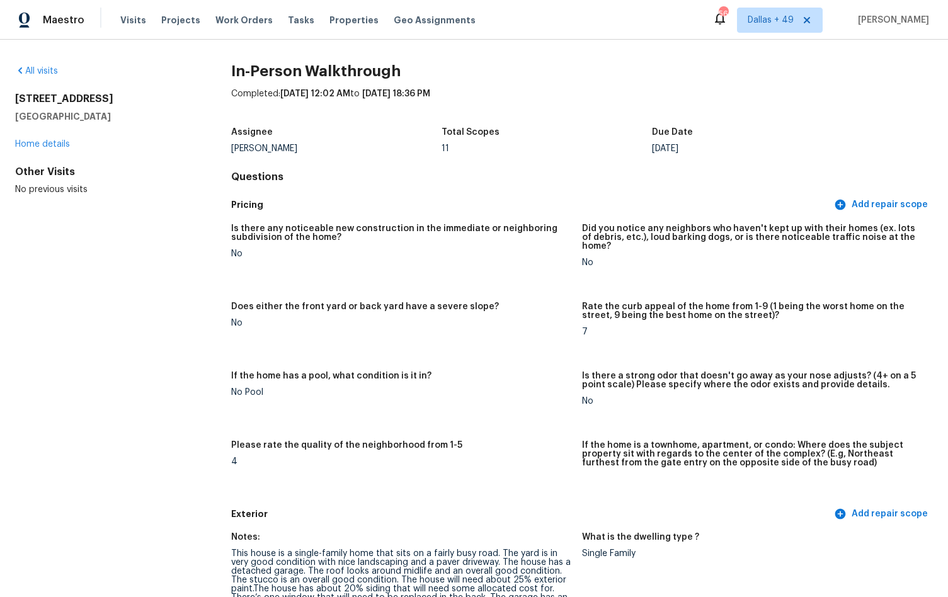
click at [245, 151] on div "[PERSON_NAME]" at bounding box center [336, 148] width 210 height 9
click at [263, 151] on div "[PERSON_NAME]" at bounding box center [336, 148] width 210 height 9
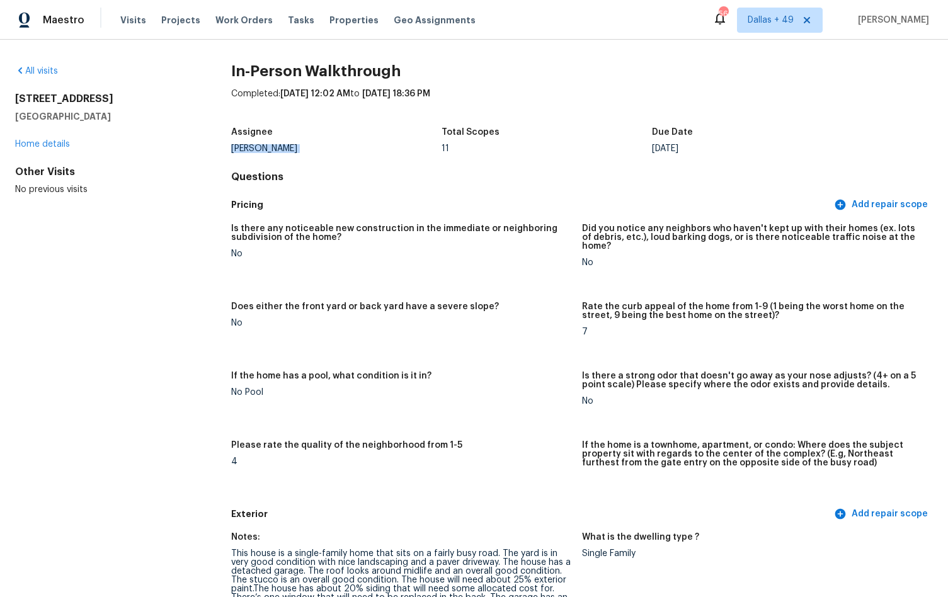
click at [263, 151] on div "[PERSON_NAME]" at bounding box center [336, 148] width 210 height 9
click at [268, 152] on div "[PERSON_NAME]" at bounding box center [336, 148] width 210 height 9
click at [271, 151] on div "[PERSON_NAME]" at bounding box center [336, 148] width 210 height 9
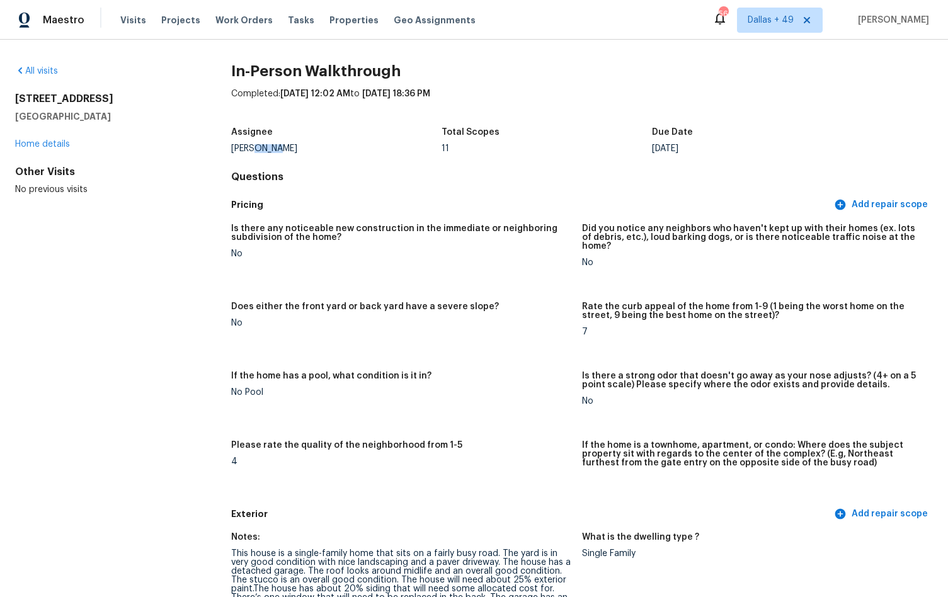
click at [271, 151] on div "[PERSON_NAME]" at bounding box center [336, 148] width 210 height 9
click at [266, 151] on div "[PERSON_NAME]" at bounding box center [336, 148] width 210 height 9
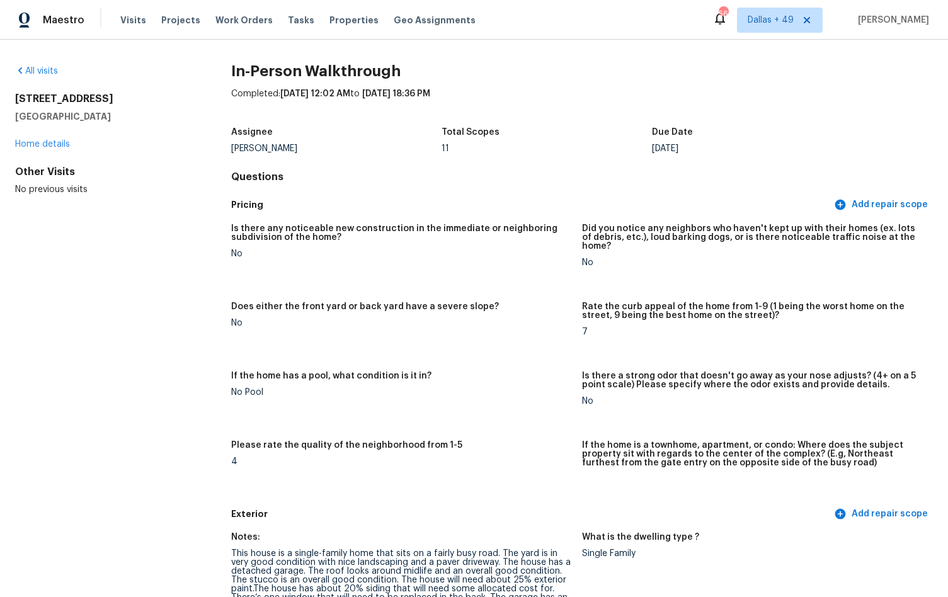
click at [249, 280] on div "Is there any noticeable new construction in the immediate or neighboring subdiv…" at bounding box center [582, 360] width 702 height 286
click at [45, 146] on link "Home details" at bounding box center [42, 144] width 55 height 9
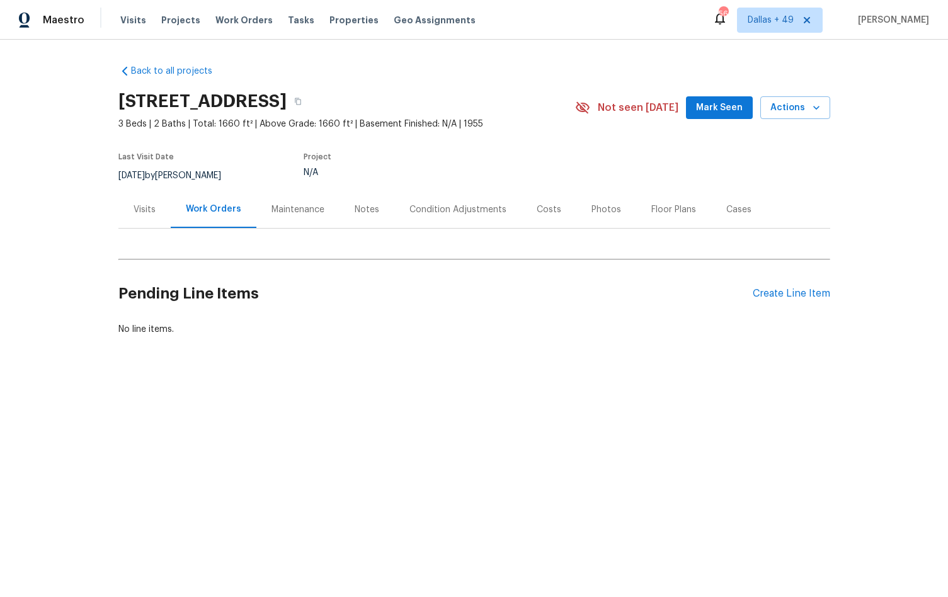
click at [144, 216] on div "Visits" at bounding box center [144, 209] width 52 height 37
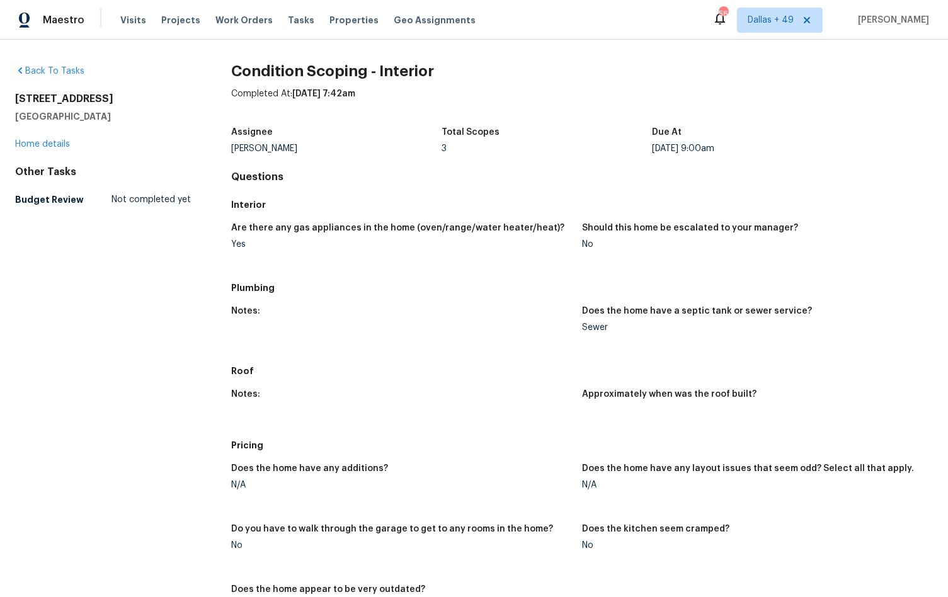
click at [52, 152] on div "Back To Tasks [STREET_ADDRESS] Home details Other Tasks Budget Review Not compl…" at bounding box center [103, 138] width 176 height 146
click at [45, 144] on link "Home details" at bounding box center [42, 144] width 55 height 9
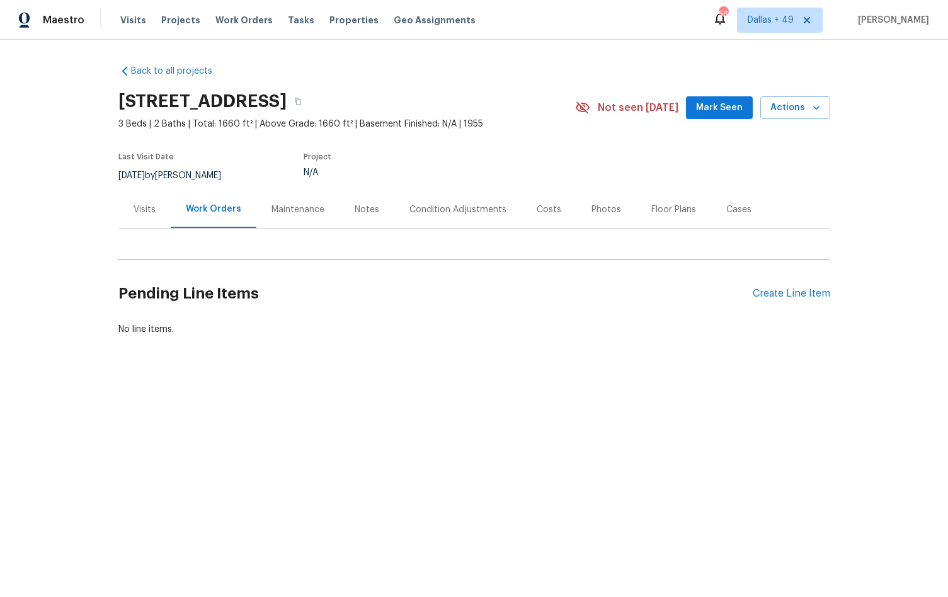
click at [152, 218] on div "Visits" at bounding box center [144, 209] width 52 height 37
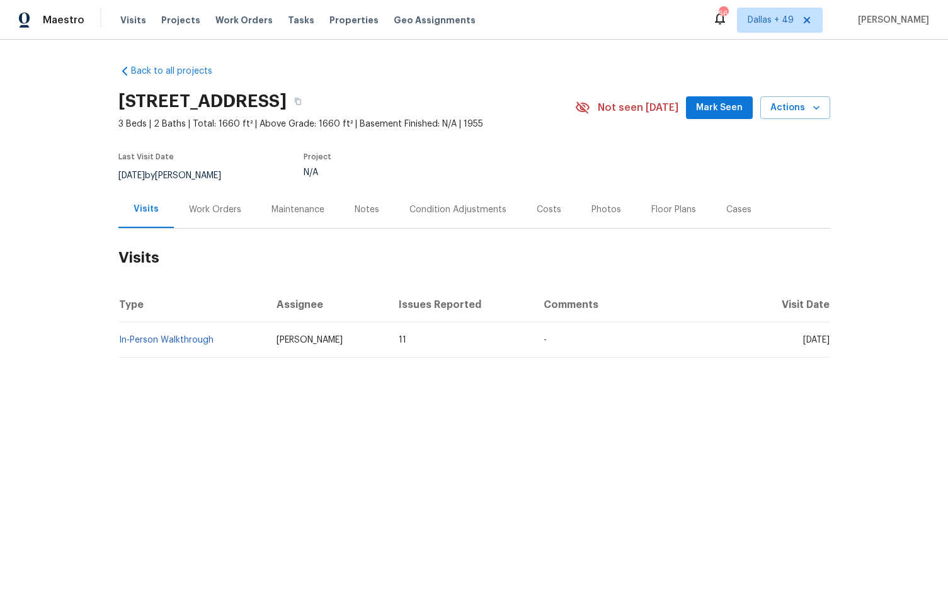
click at [184, 334] on td "In-Person Walkthrough" at bounding box center [192, 339] width 149 height 35
click at [179, 338] on link "In-Person Walkthrough" at bounding box center [166, 340] width 94 height 9
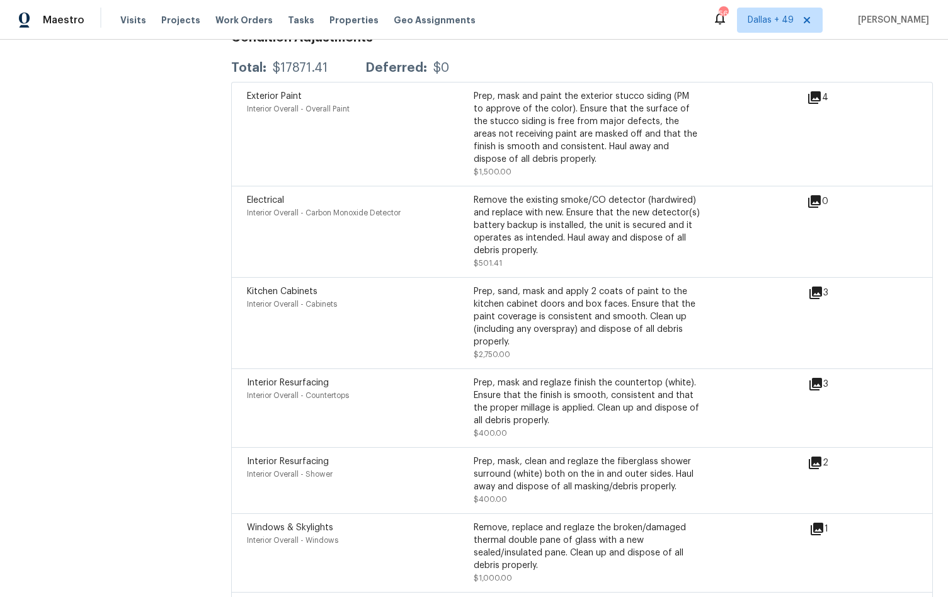
scroll to position [3013, 0]
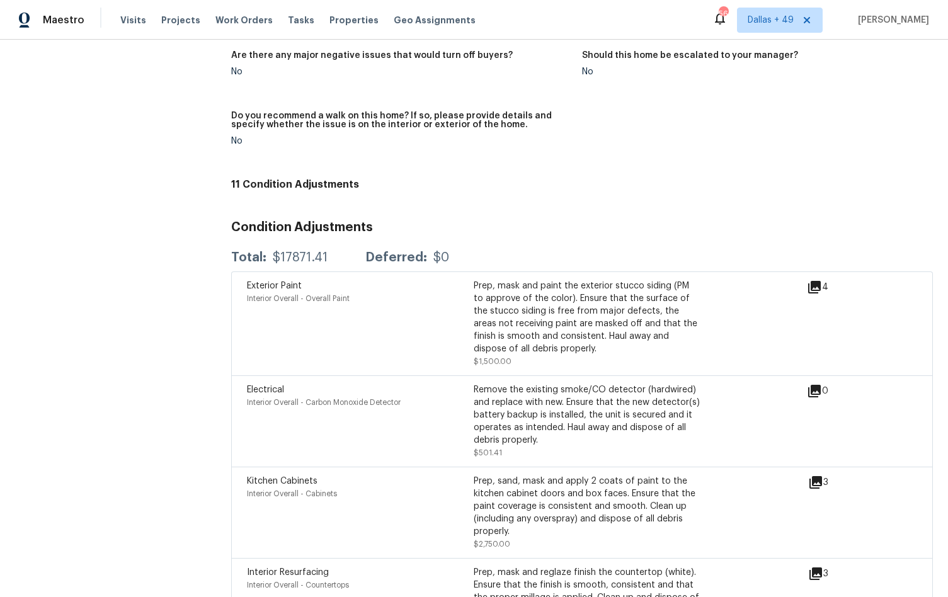
click at [566, 280] on div "Prep, mask and paint the exterior stucco siding (PM to approve of the color). E…" at bounding box center [587, 318] width 227 height 76
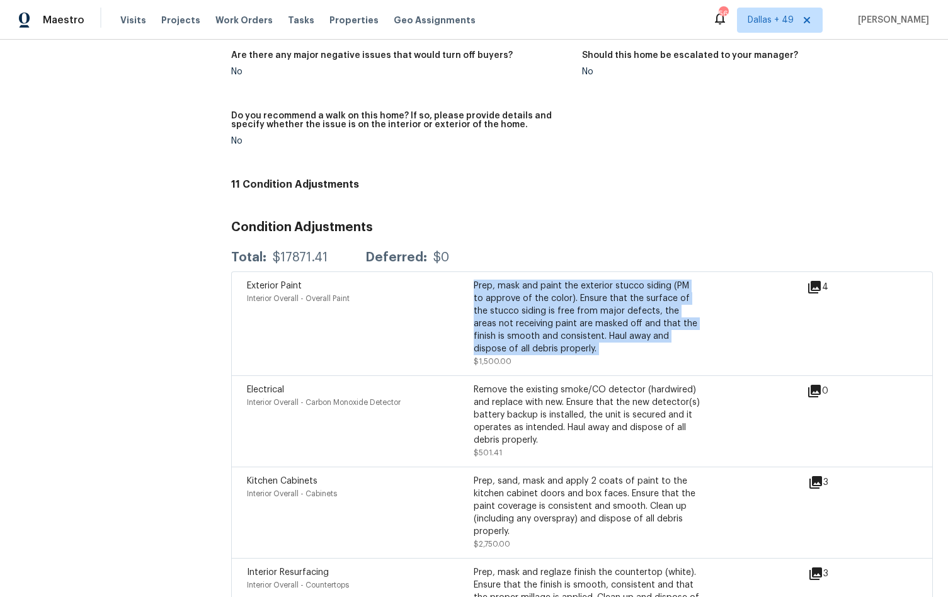
click at [566, 280] on div "Prep, mask and paint the exterior stucco siding (PM to approve of the color). E…" at bounding box center [587, 318] width 227 height 76
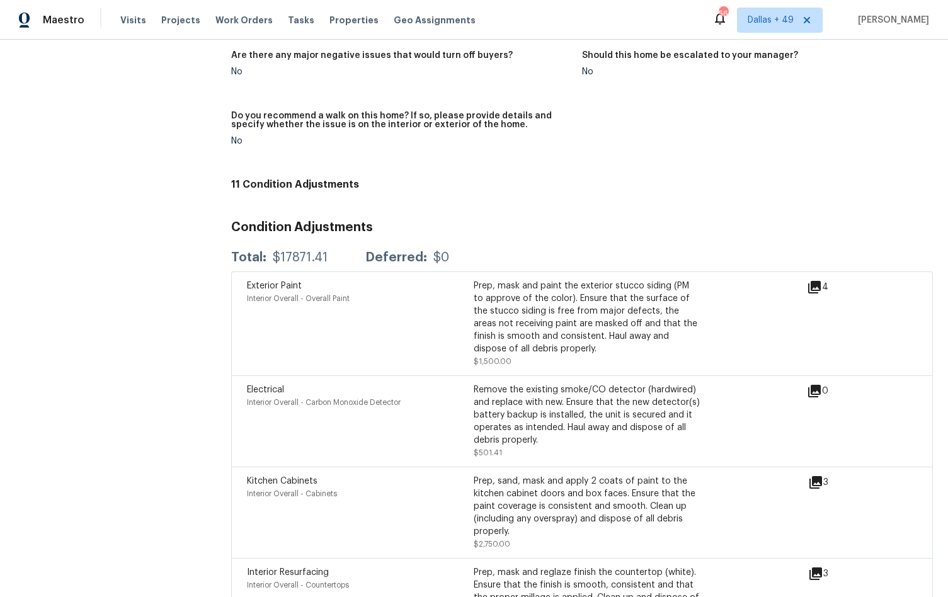
click at [556, 318] on div "Prep, mask and paint the exterior stucco siding (PM to approve of the color). E…" at bounding box center [587, 318] width 227 height 76
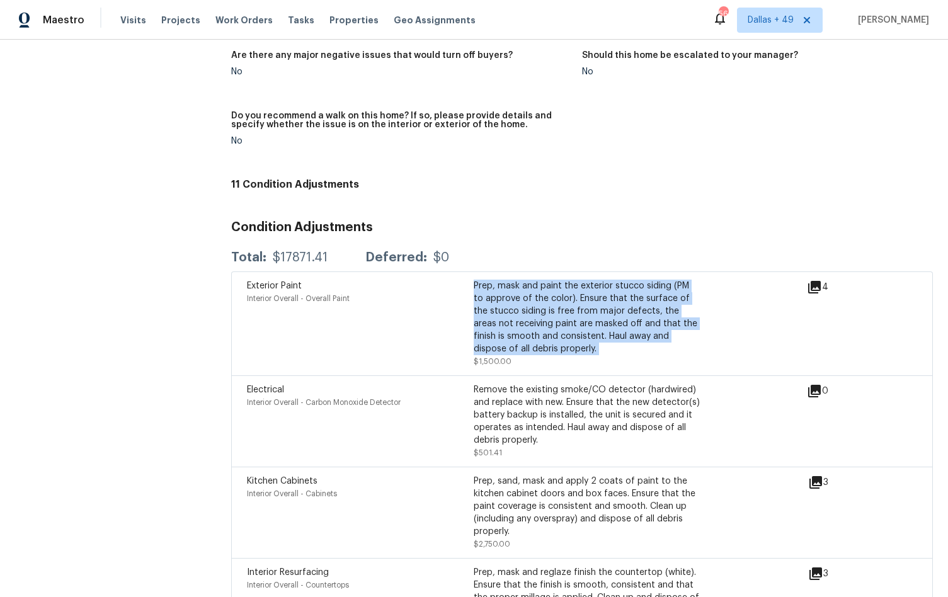
click at [556, 318] on div "Prep, mask and paint the exterior stucco siding (PM to approve of the color). E…" at bounding box center [587, 318] width 227 height 76
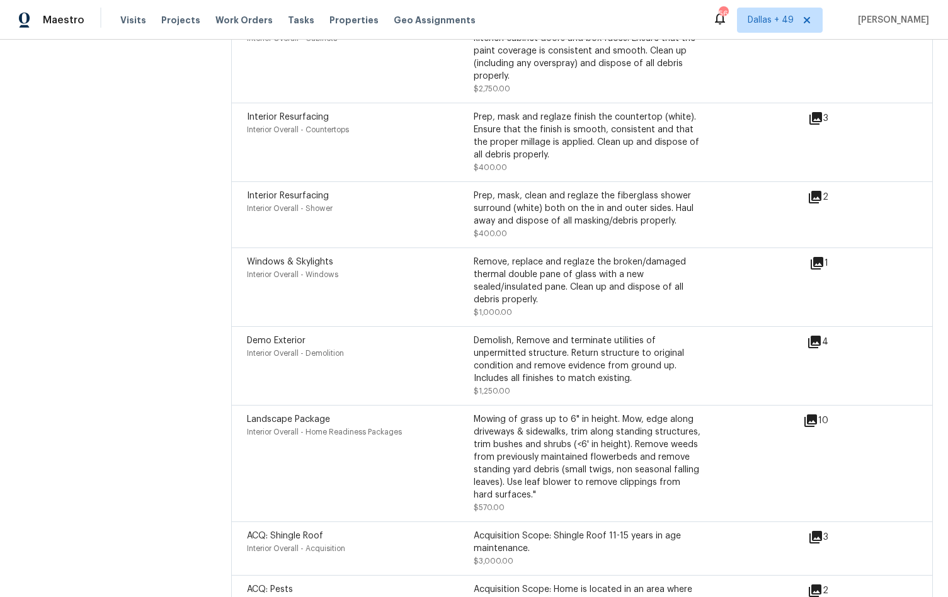
scroll to position [3586, 0]
